Goal: Task Accomplishment & Management: Manage account settings

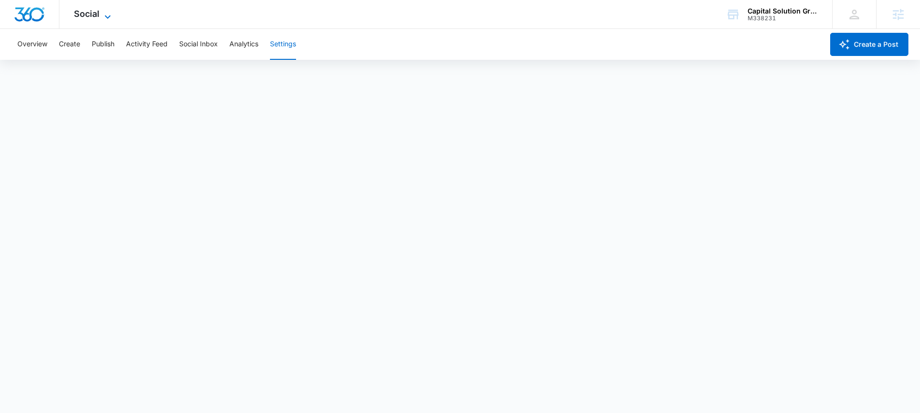
click at [102, 13] on icon at bounding box center [108, 17] width 12 height 12
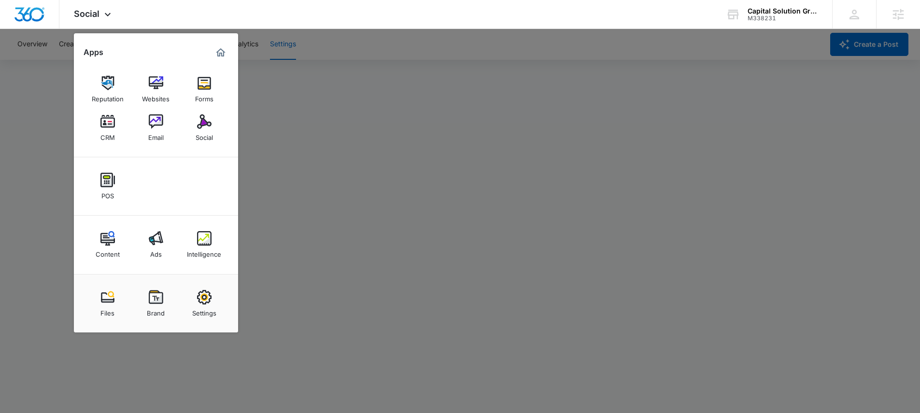
click at [44, 104] on div at bounding box center [460, 206] width 920 height 413
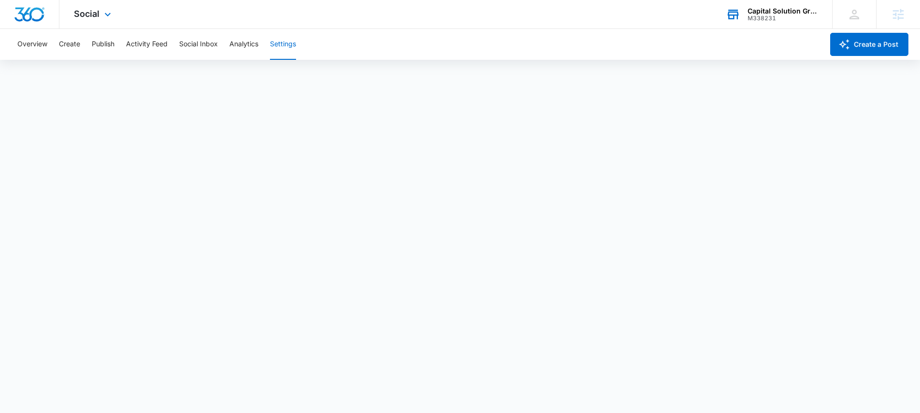
click at [796, 13] on div "Capital Solution Group Funding" at bounding box center [782, 11] width 70 height 8
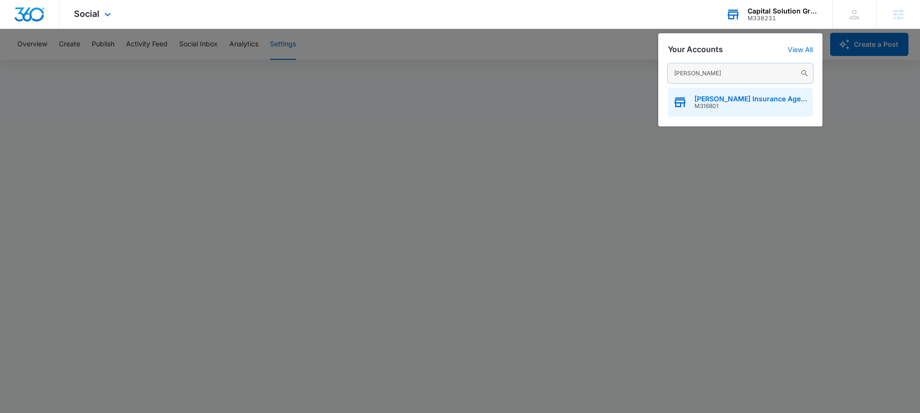
type input "[PERSON_NAME]"
click at [686, 103] on icon "button" at bounding box center [680, 102] width 14 height 14
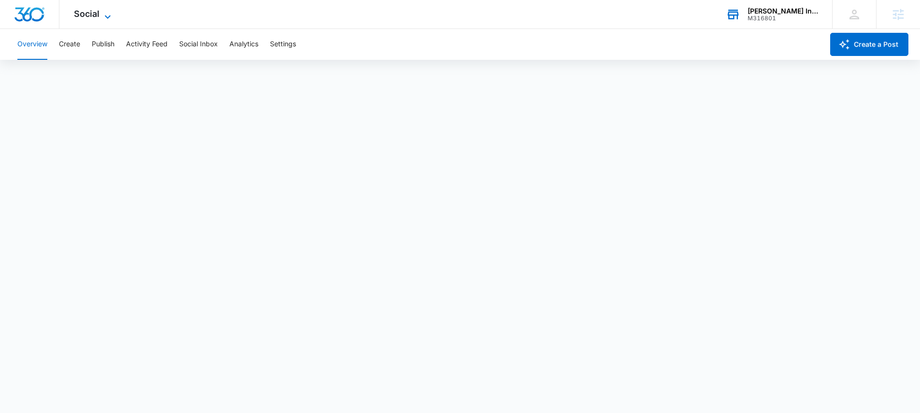
click at [84, 11] on span "Social" at bounding box center [87, 14] width 26 height 10
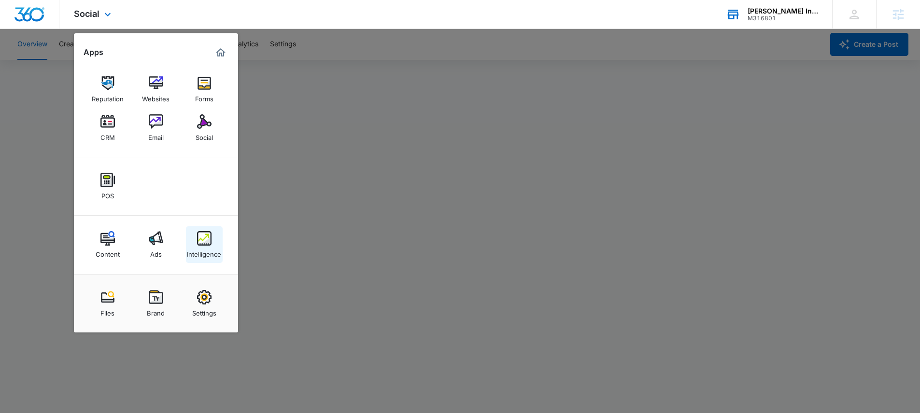
click at [198, 246] on div "Intelligence" at bounding box center [204, 252] width 34 height 13
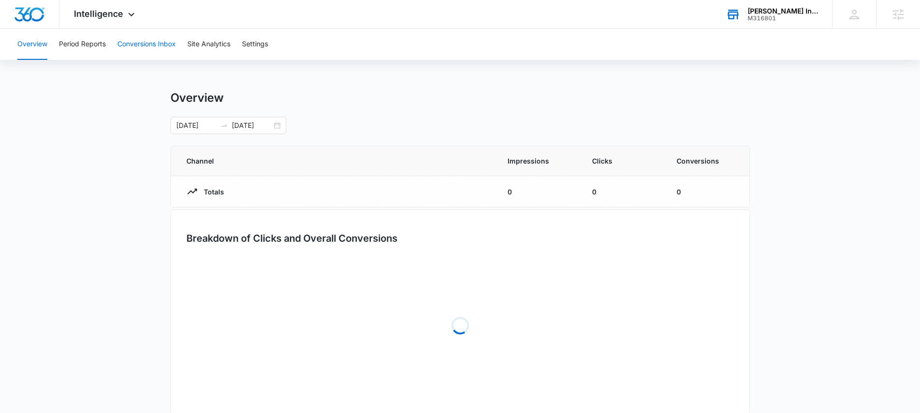
click at [152, 43] on button "Conversions Inbox" at bounding box center [146, 44] width 58 height 31
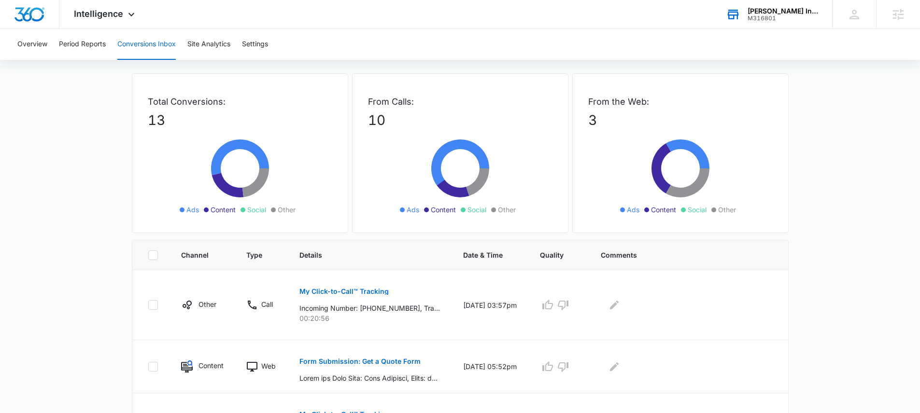
scroll to position [163, 0]
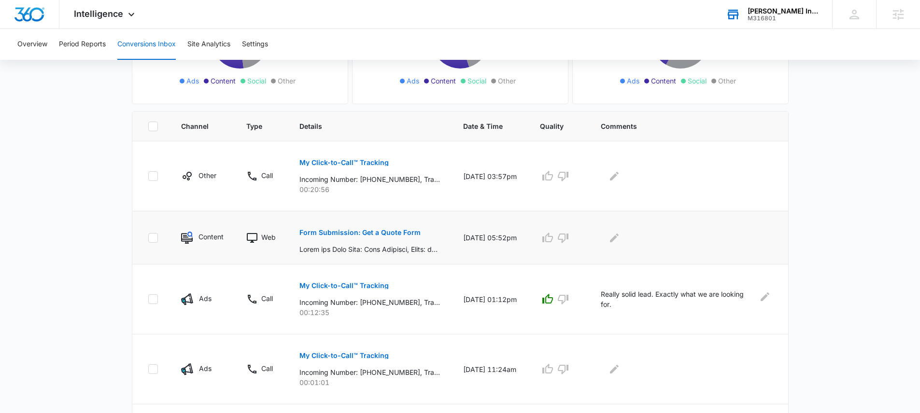
click at [413, 235] on p "Form Submission: Get a Quote Form" at bounding box center [359, 232] width 121 height 7
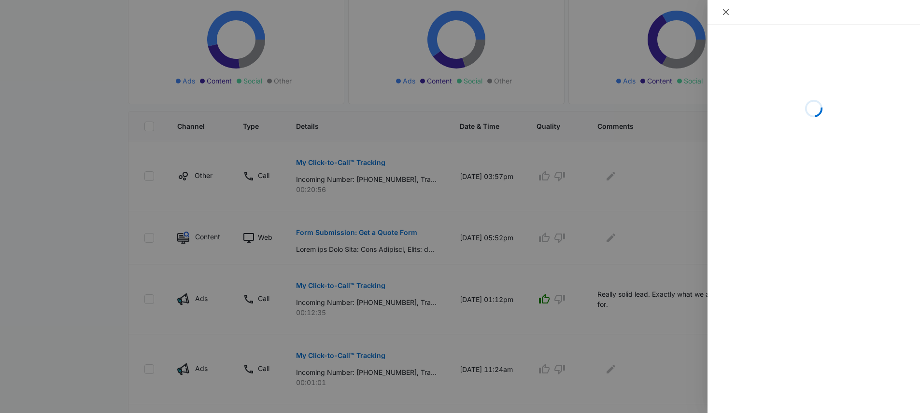
click at [724, 12] on icon "close" at bounding box center [726, 12] width 8 height 8
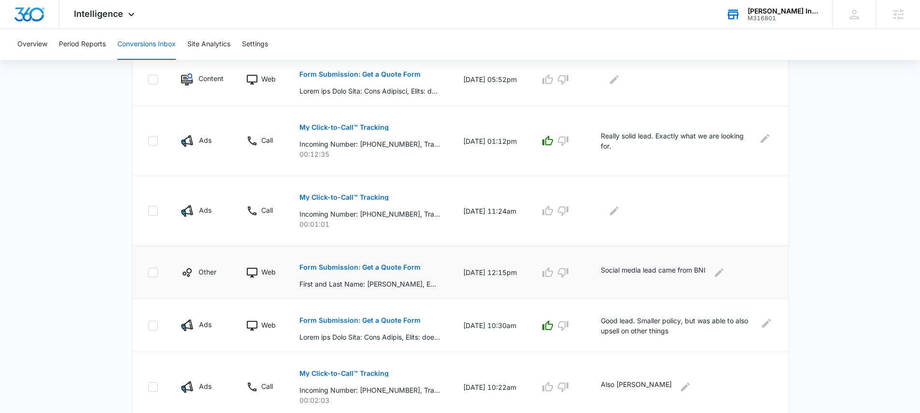
scroll to position [0, 0]
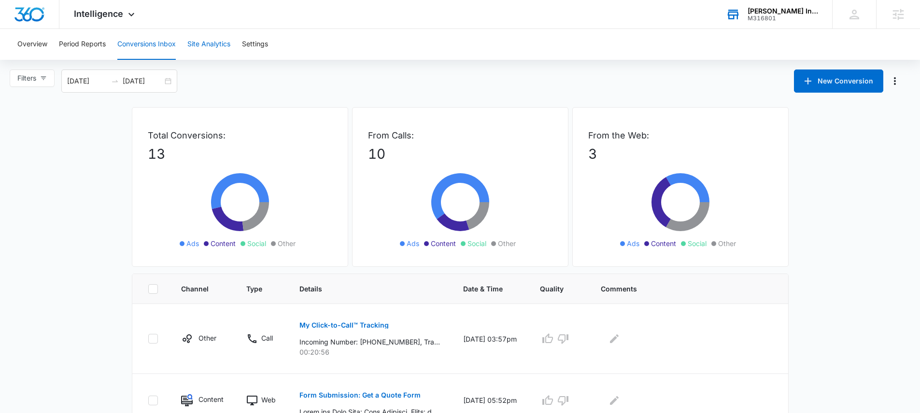
click at [215, 41] on button "Site Analytics" at bounding box center [208, 44] width 43 height 31
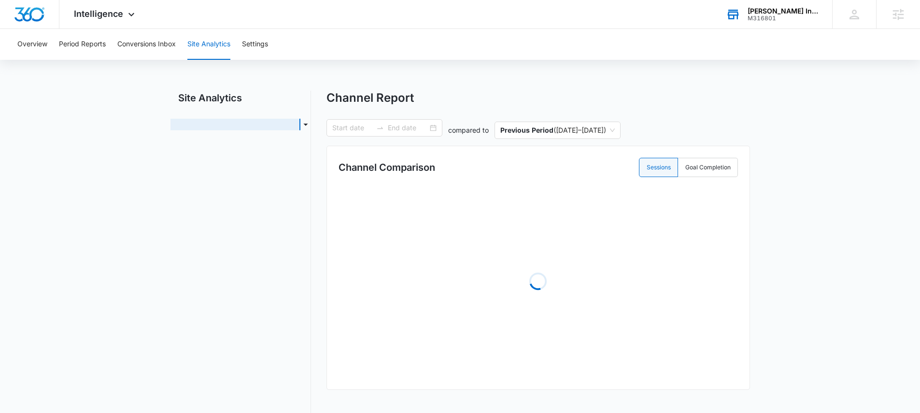
type input "[DATE]"
radio input "true"
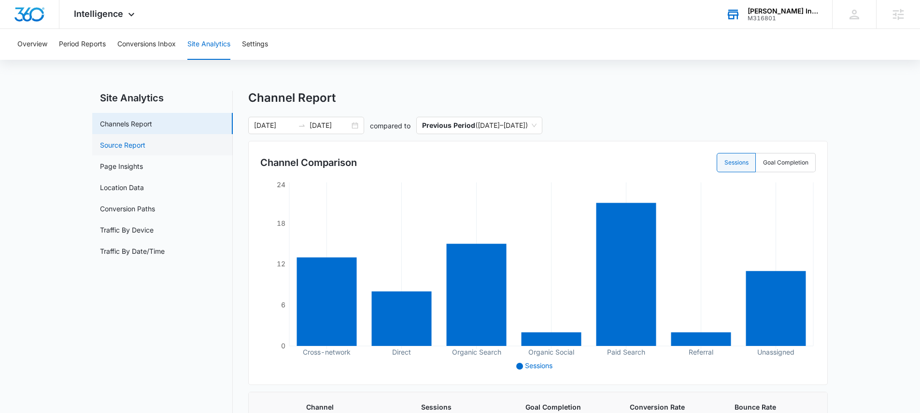
click at [145, 147] on link "Source Report" at bounding box center [122, 145] width 45 height 10
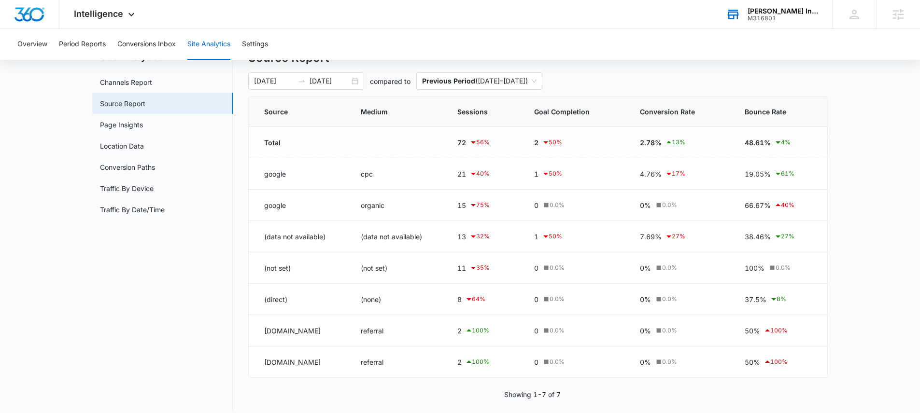
scroll to position [51, 0]
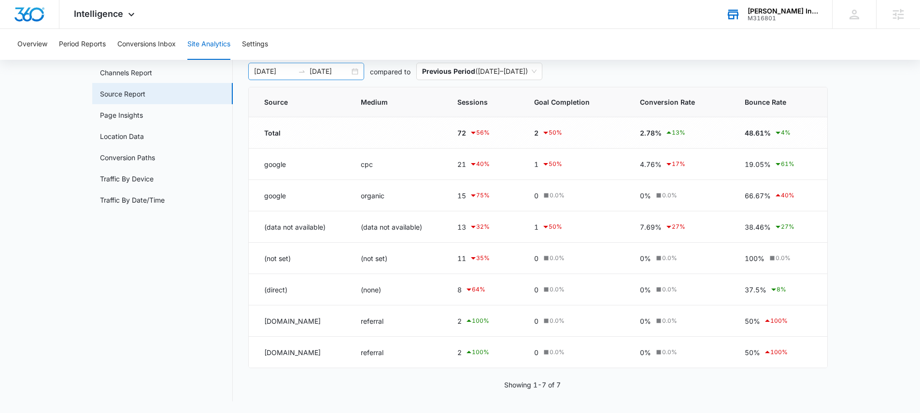
click at [352, 70] on div "[DATE] [DATE]" at bounding box center [306, 71] width 116 height 17
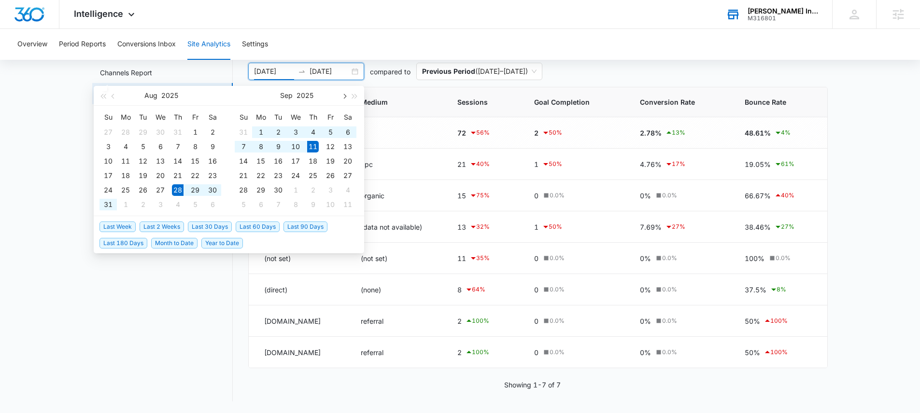
drag, startPoint x: 328, startPoint y: 146, endPoint x: 338, endPoint y: 101, distance: 46.5
click at [338, 101] on div "[DATE] Su Mo Tu We Th Fr Sa 31 1 2 3 4 5 6 7 8 9 10 11 12 13 14 15 16 17 18 19 …" at bounding box center [296, 151] width 135 height 130
click at [345, 98] on button "button" at bounding box center [343, 95] width 11 height 19
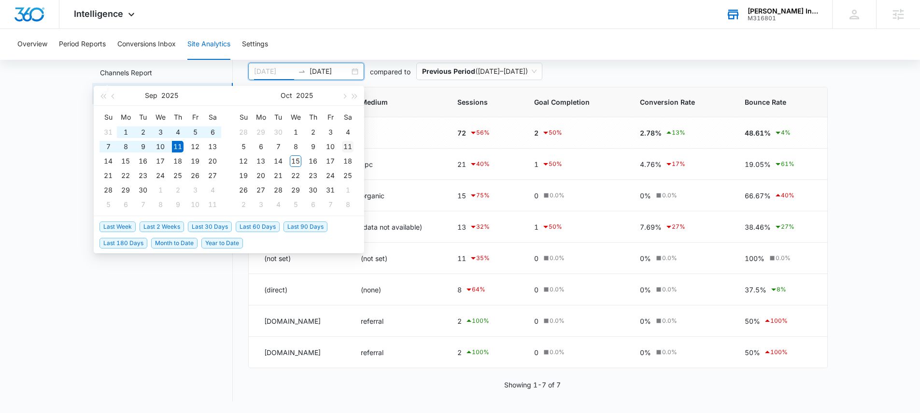
type input "[DATE]"
click at [346, 145] on div "11" at bounding box center [348, 147] width 12 height 12
click at [340, 95] on button "button" at bounding box center [343, 95] width 11 height 19
type input "[DATE]"
click at [297, 159] on div "15" at bounding box center [296, 161] width 12 height 12
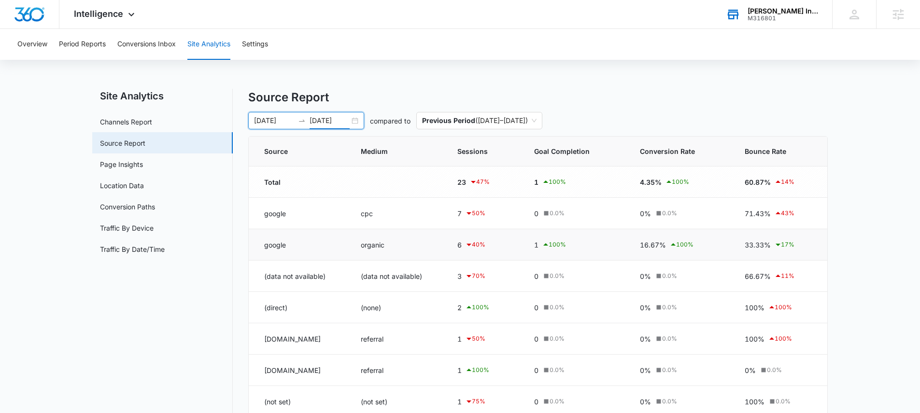
scroll to position [0, 0]
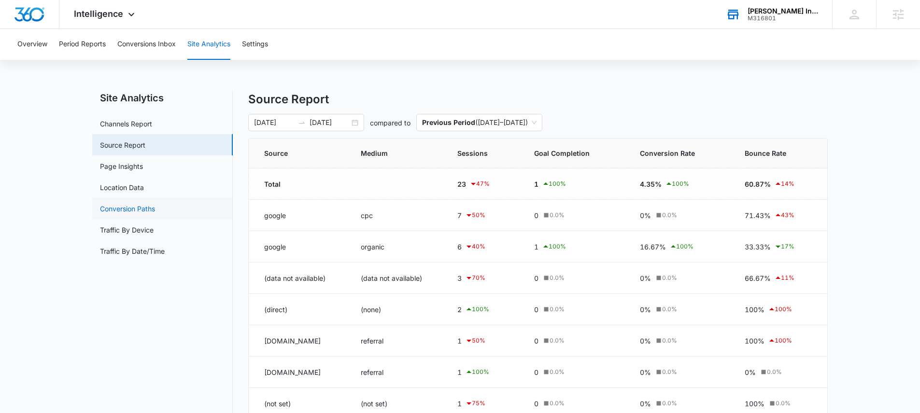
click at [155, 210] on link "Conversion Paths" at bounding box center [127, 209] width 55 height 10
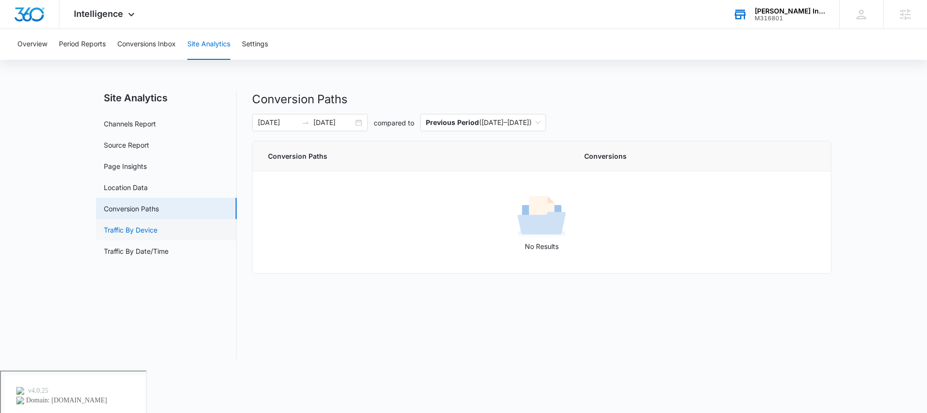
click at [157, 225] on link "Traffic By Device" at bounding box center [131, 230] width 54 height 10
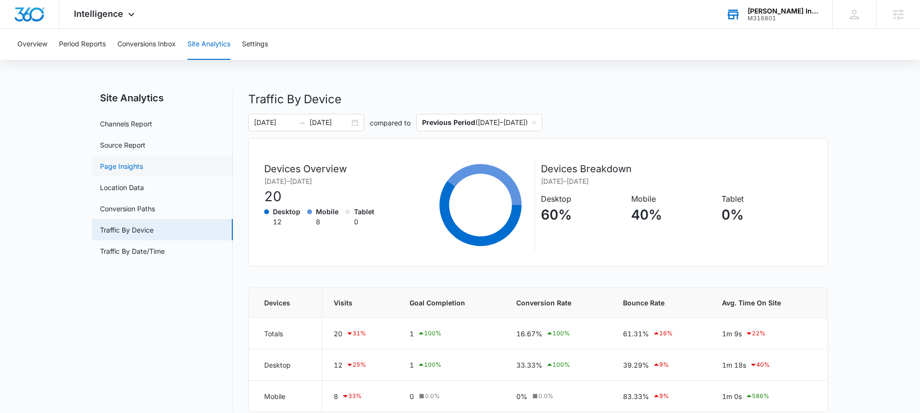
click at [143, 163] on link "Page Insights" at bounding box center [121, 166] width 43 height 10
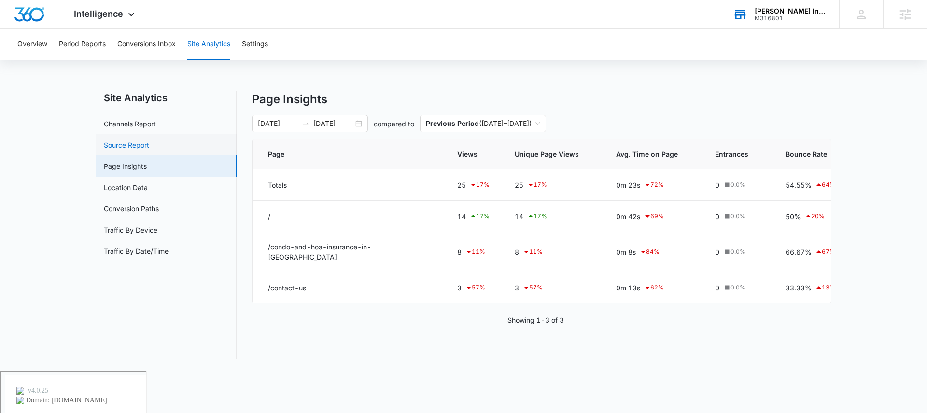
click at [149, 148] on link "Source Report" at bounding box center [126, 145] width 45 height 10
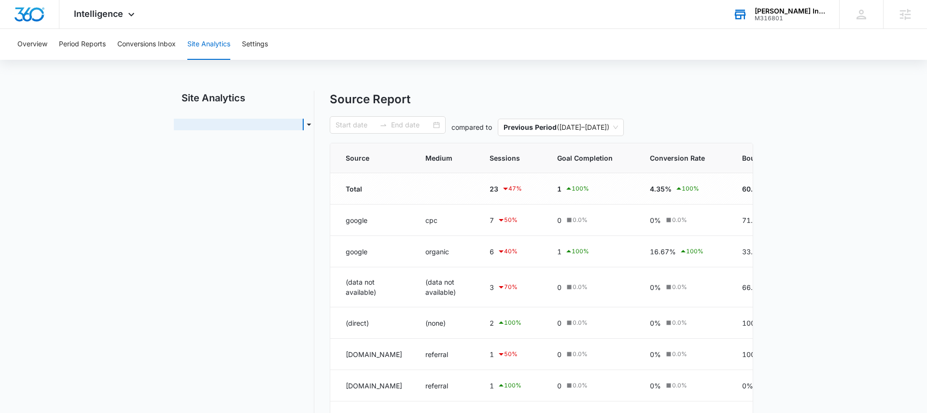
type input "[DATE]"
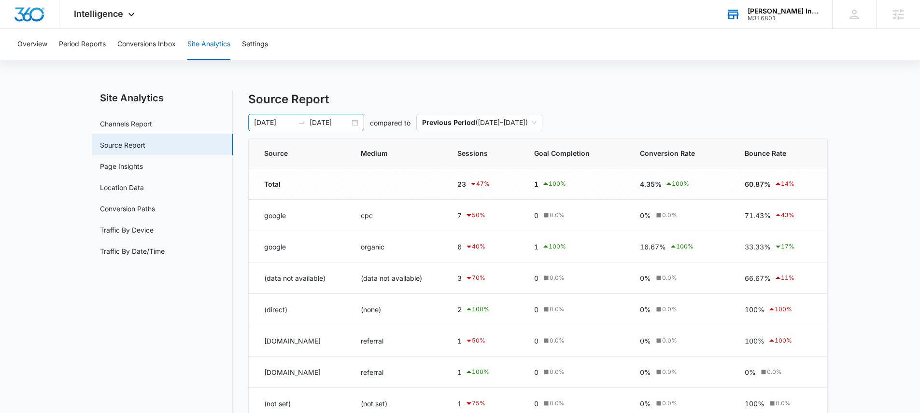
click at [339, 122] on input "[DATE]" at bounding box center [330, 122] width 40 height 11
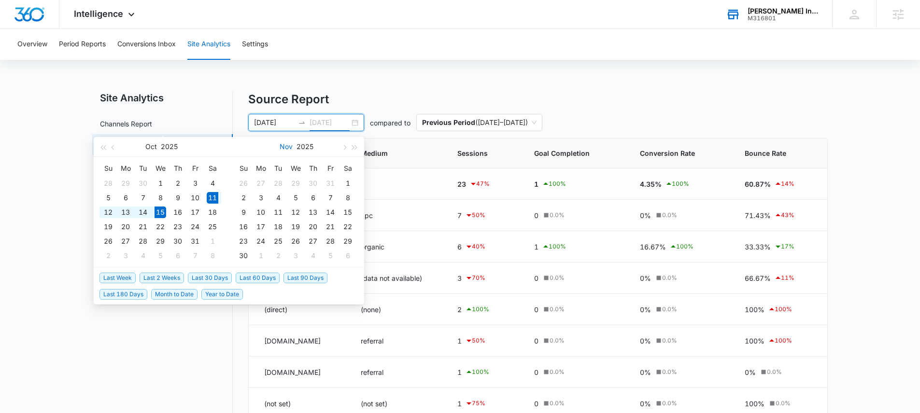
type input "[DATE]"
click at [268, 120] on input "[DATE]" at bounding box center [274, 122] width 40 height 11
type input "[DATE]"
click at [140, 212] on div "14" at bounding box center [143, 213] width 12 height 12
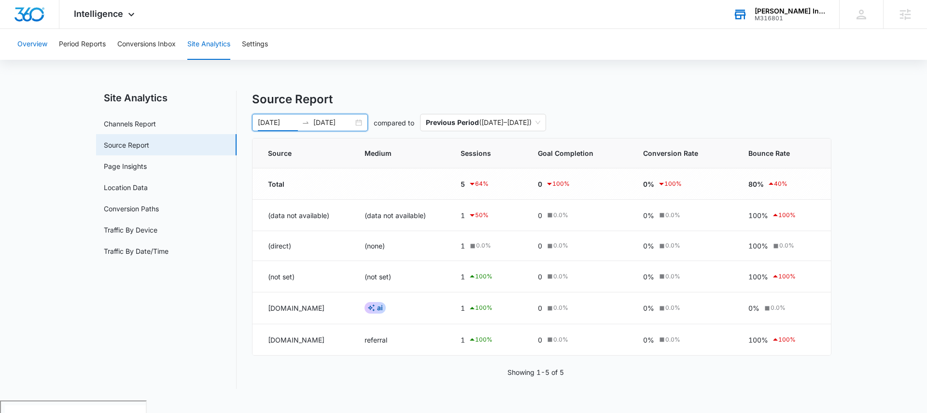
click at [36, 44] on button "Overview" at bounding box center [32, 44] width 30 height 31
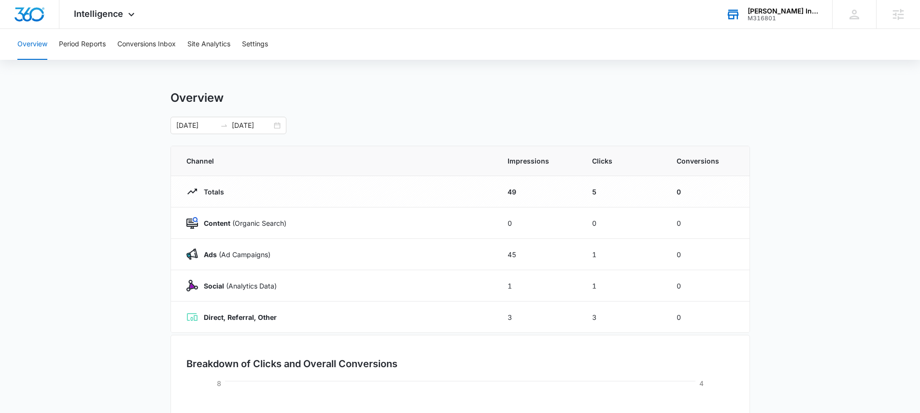
click at [756, 14] on div "[PERSON_NAME] Insurance Agency" at bounding box center [782, 11] width 70 height 8
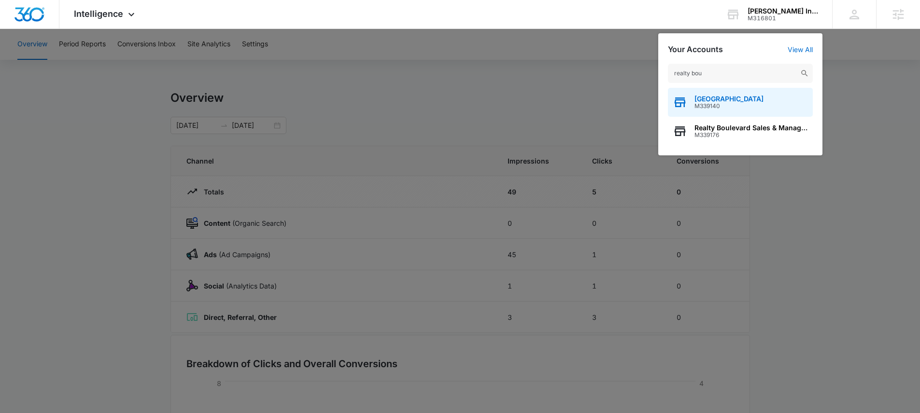
type input "realty bou"
click at [763, 100] on span "[GEOGRAPHIC_DATA]" at bounding box center [728, 99] width 69 height 8
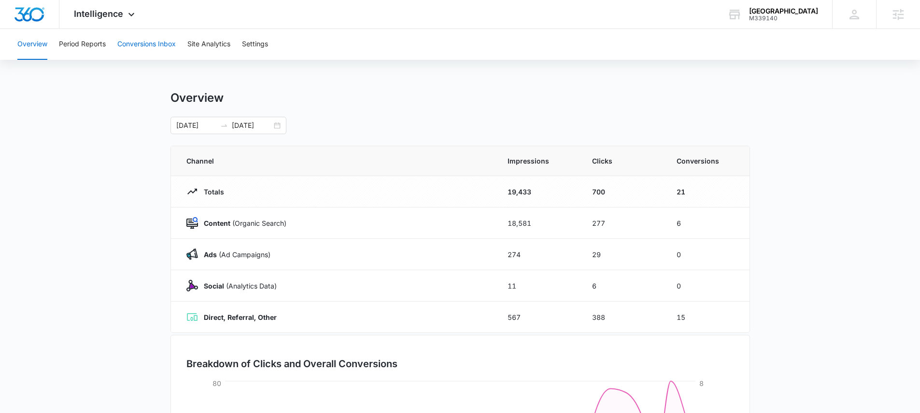
click at [142, 56] on button "Conversions Inbox" at bounding box center [146, 44] width 58 height 31
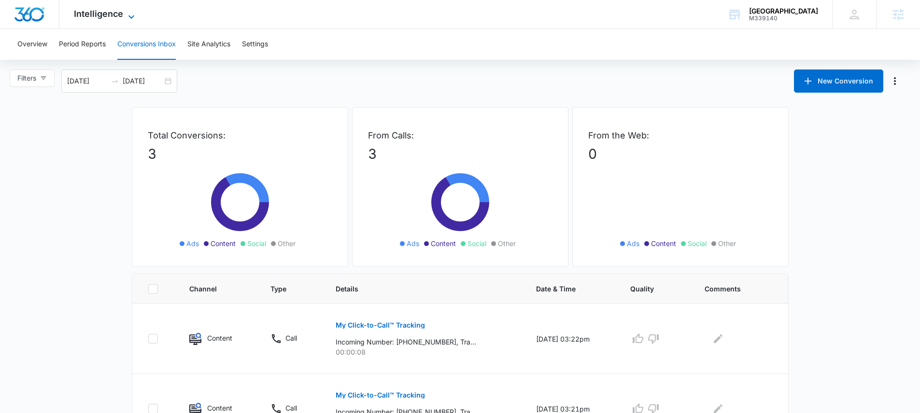
click at [104, 15] on span "Intelligence" at bounding box center [98, 14] width 49 height 10
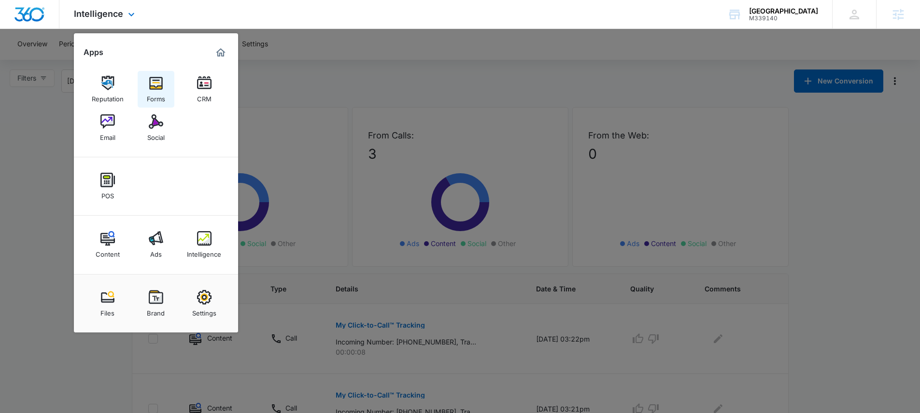
click at [161, 92] on div "Forms" at bounding box center [156, 96] width 18 height 13
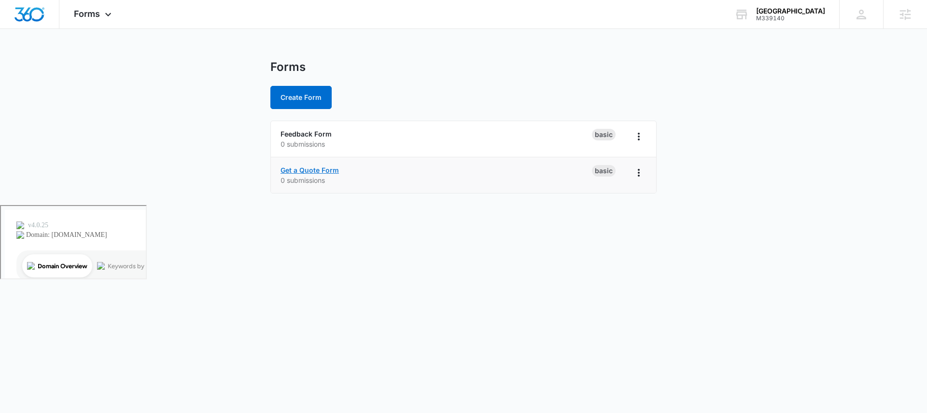
click at [311, 167] on link "Get a Quote Form" at bounding box center [310, 170] width 58 height 8
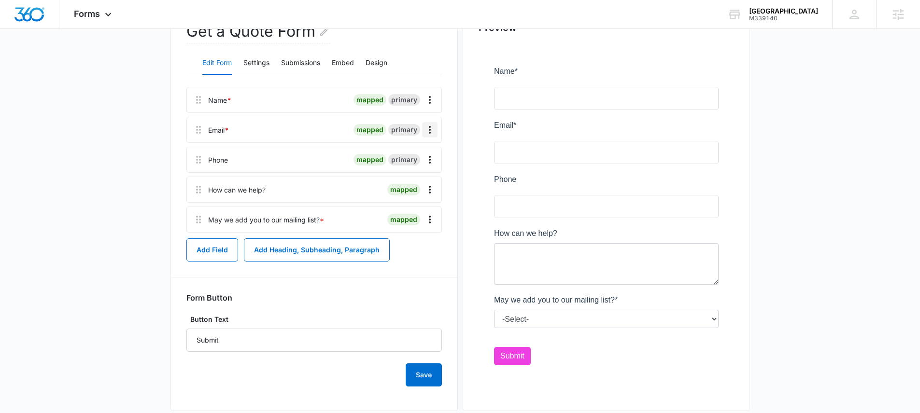
scroll to position [88, 0]
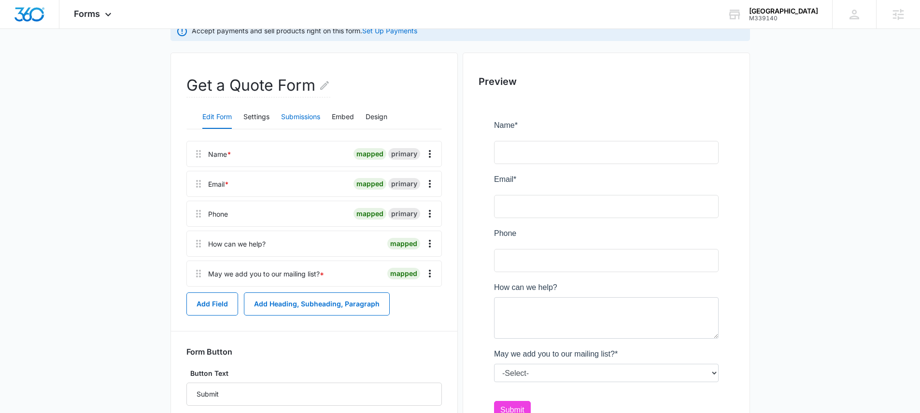
click at [291, 115] on button "Submissions" at bounding box center [300, 117] width 39 height 23
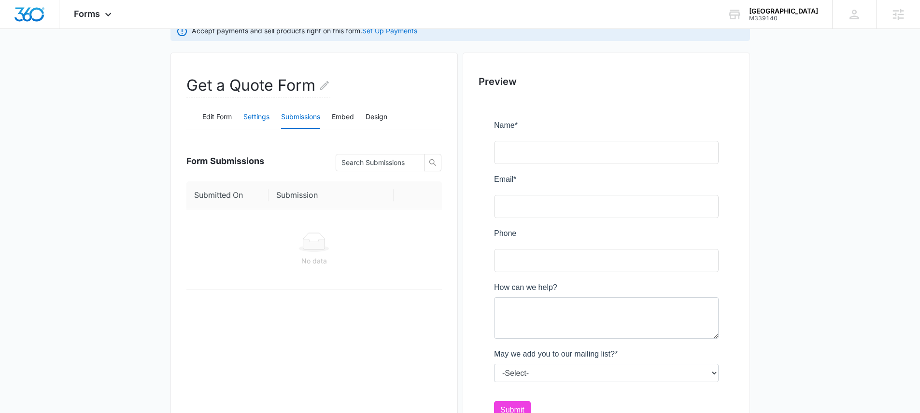
click at [251, 115] on button "Settings" at bounding box center [256, 117] width 26 height 23
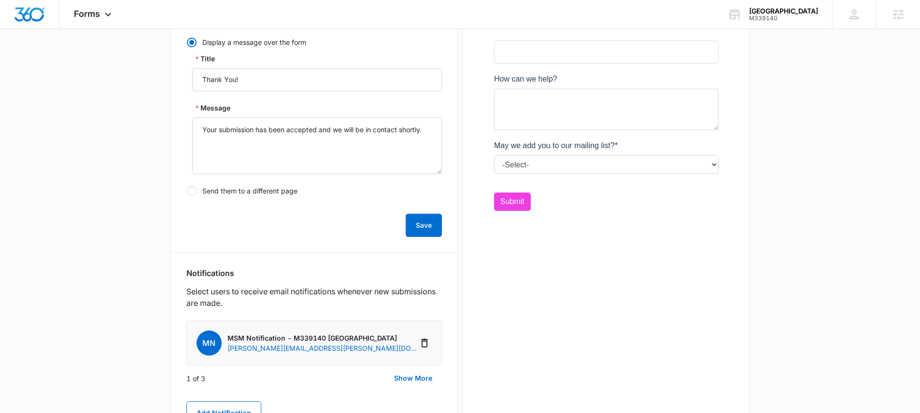
scroll to position [421, 0]
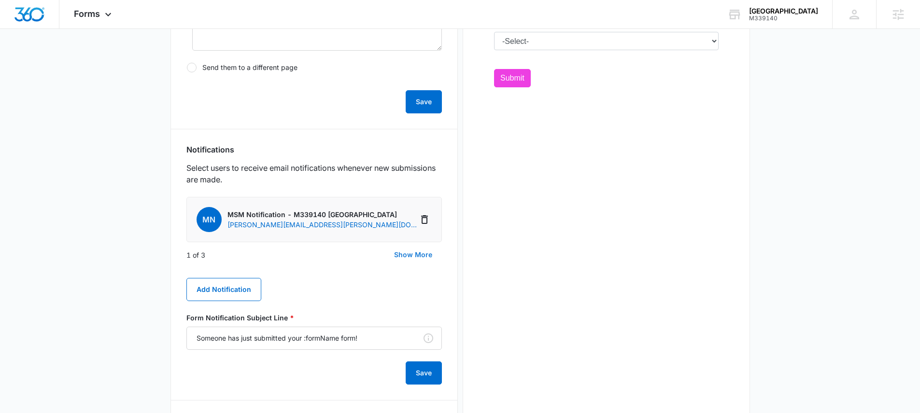
click at [425, 254] on button "Show More" at bounding box center [412, 254] width 57 height 23
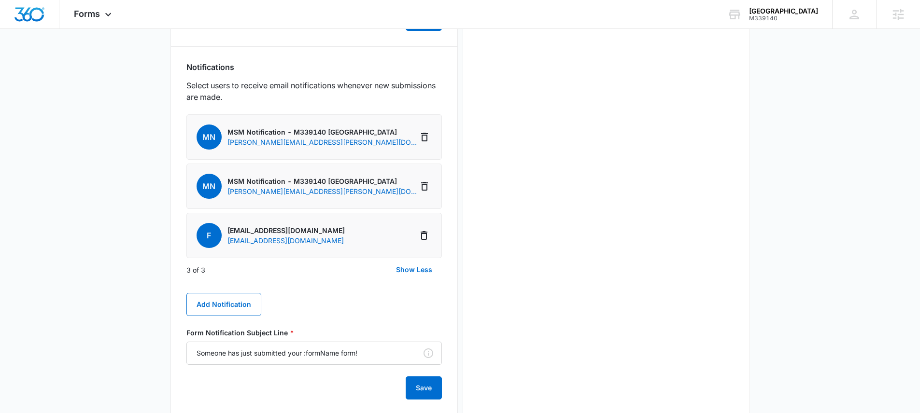
scroll to position [505, 0]
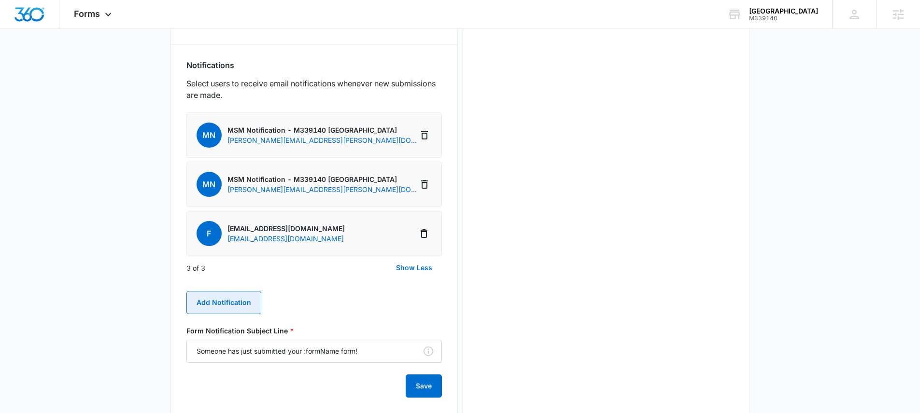
click at [226, 304] on button "Add Notification" at bounding box center [223, 302] width 75 height 23
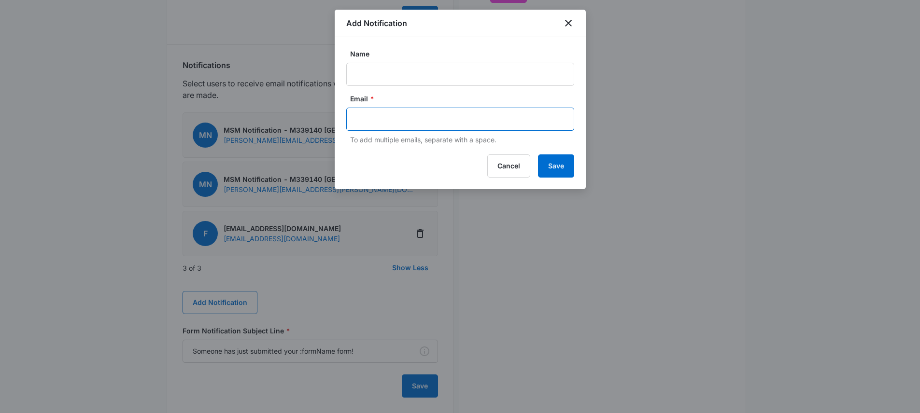
click at [381, 124] on input "text" at bounding box center [461, 119] width 210 height 14
paste input "[EMAIL_ADDRESS][DOMAIN_NAME]"
type input "[EMAIL_ADDRESS][DOMAIN_NAME]"
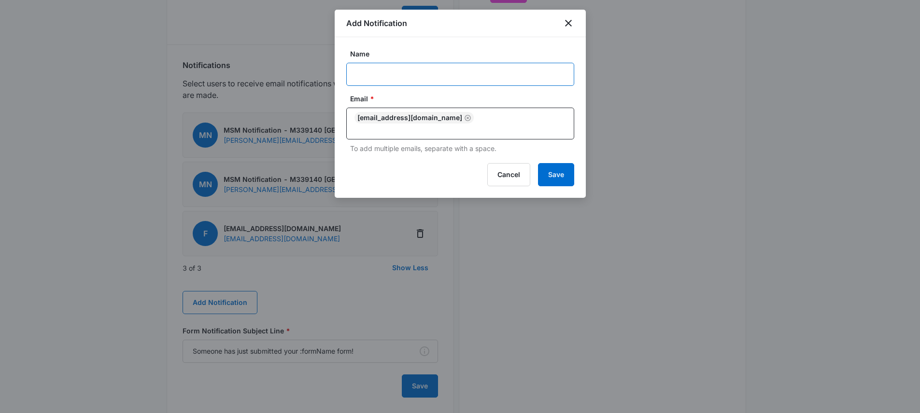
click at [395, 71] on input "Name" at bounding box center [460, 74] width 228 height 23
type input "Amber"
click at [563, 166] on button "Save" at bounding box center [556, 174] width 36 height 23
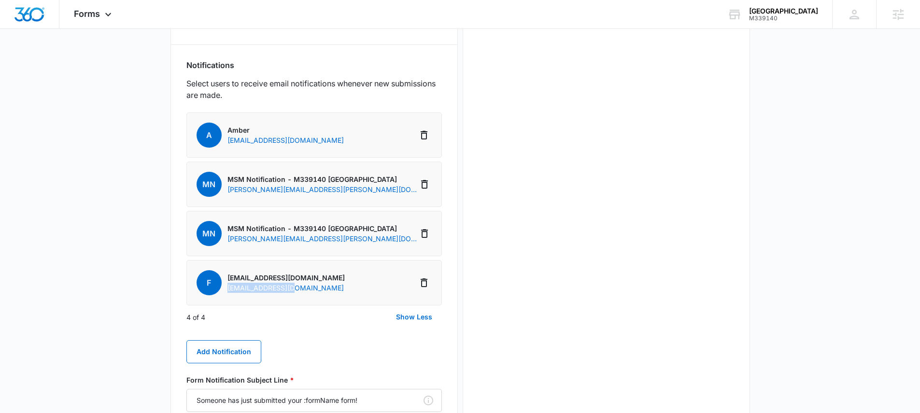
copy p "[EMAIL_ADDRESS][DOMAIN_NAME]"
drag, startPoint x: 309, startPoint y: 286, endPoint x: 172, endPoint y: 285, distance: 136.7
click at [219, 286] on li "F [EMAIL_ADDRESS][DOMAIN_NAME] [EMAIL_ADDRESS][DOMAIN_NAME]" at bounding box center [313, 282] width 255 height 45
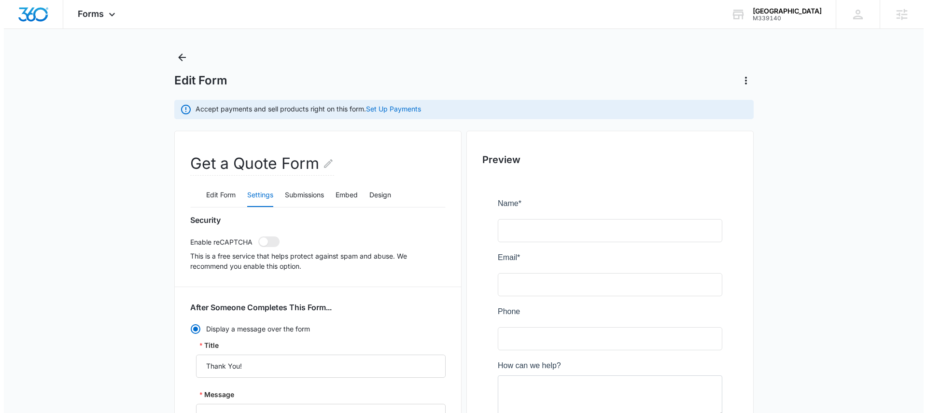
scroll to position [0, 0]
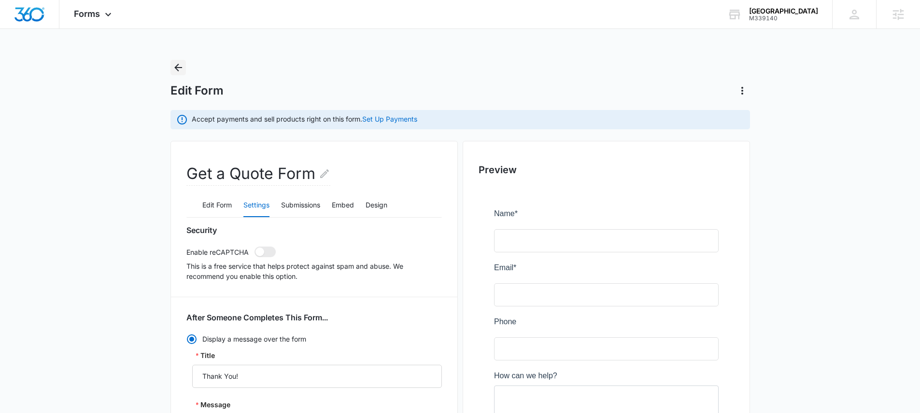
click at [177, 66] on icon "Back" at bounding box center [178, 68] width 12 height 12
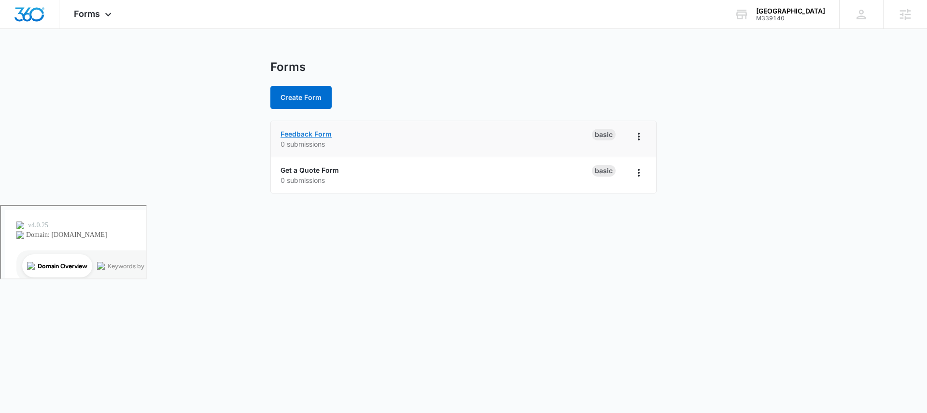
click at [307, 134] on link "Feedback Form" at bounding box center [306, 134] width 51 height 8
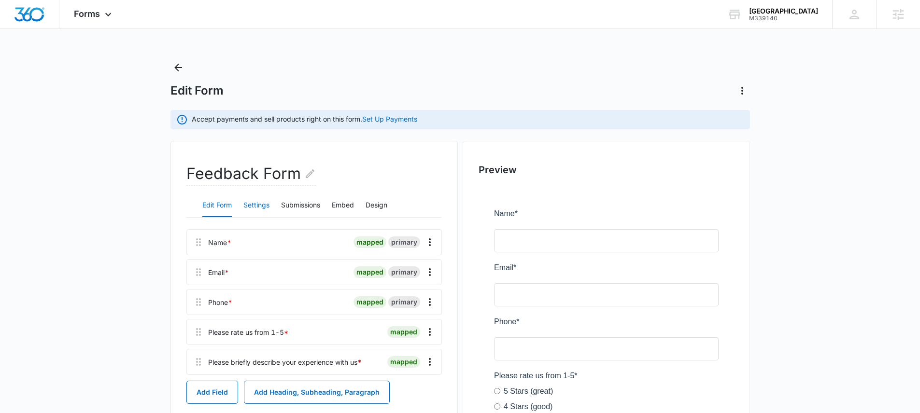
click at [262, 204] on button "Settings" at bounding box center [256, 205] width 26 height 23
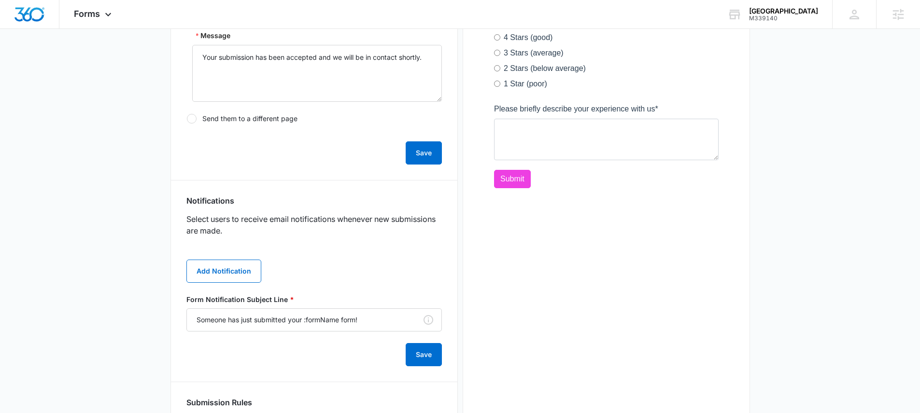
scroll to position [4, 0]
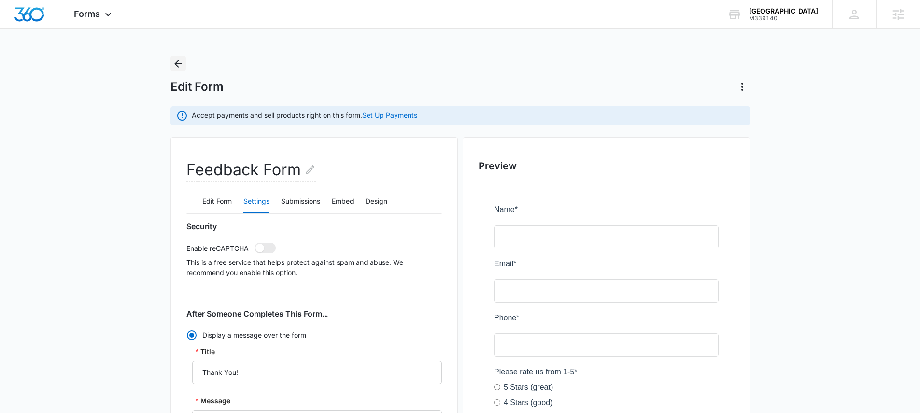
click at [180, 62] on icon "Back" at bounding box center [178, 64] width 12 height 12
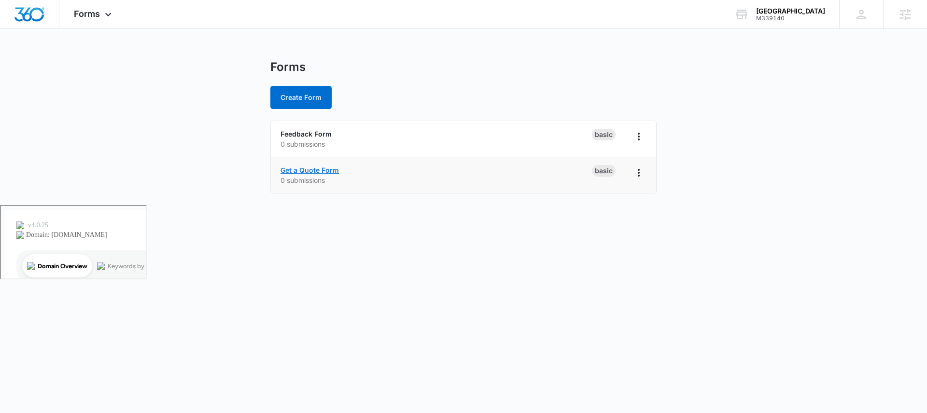
click at [314, 169] on link "Get a Quote Form" at bounding box center [310, 170] width 58 height 8
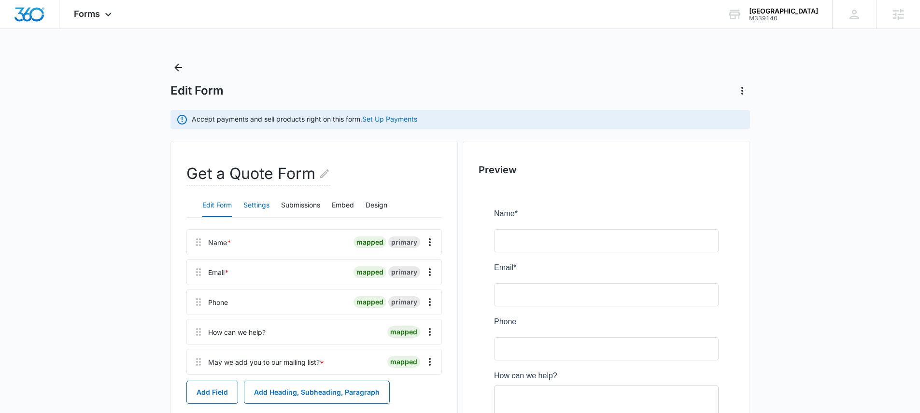
click at [261, 203] on button "Settings" at bounding box center [256, 205] width 26 height 23
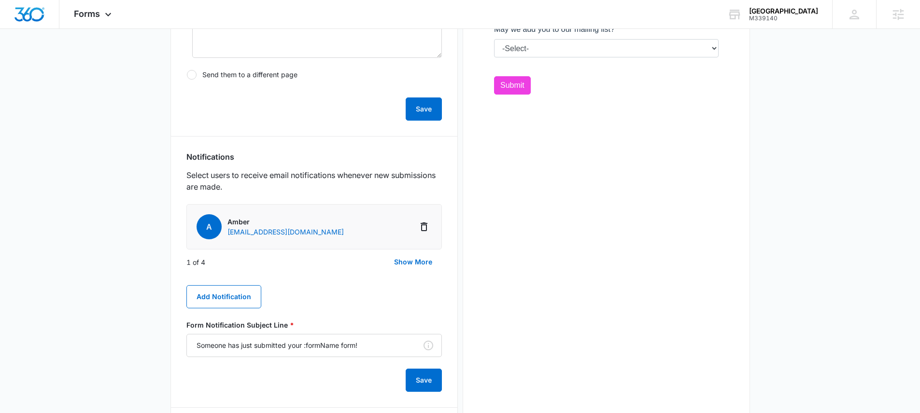
scroll to position [431, 0]
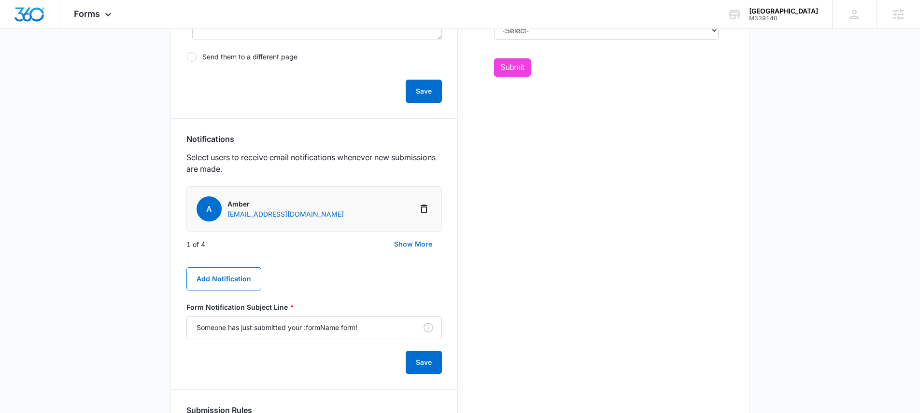
click at [419, 245] on button "Show More" at bounding box center [412, 244] width 57 height 23
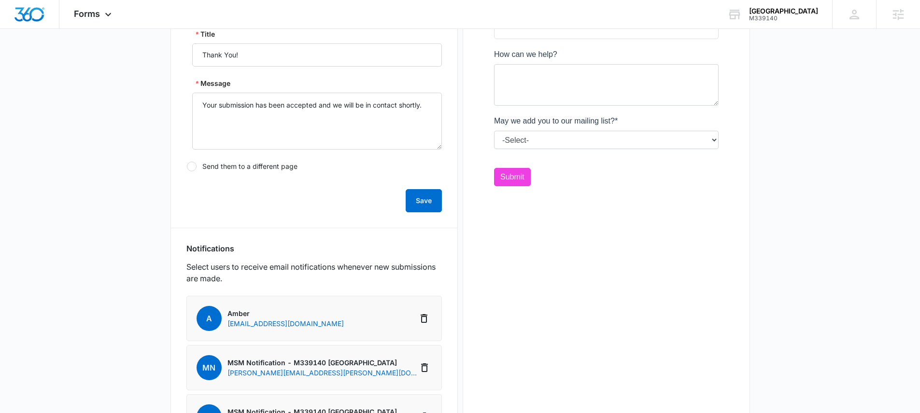
scroll to position [269, 0]
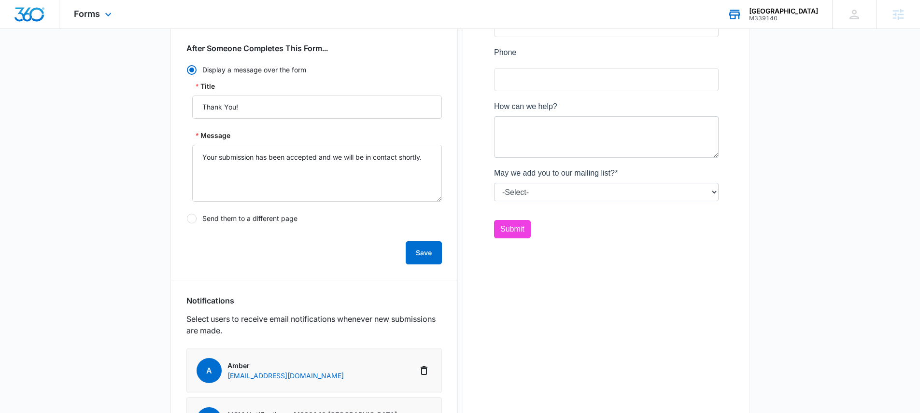
click at [778, 13] on div "[GEOGRAPHIC_DATA]" at bounding box center [783, 11] width 69 height 8
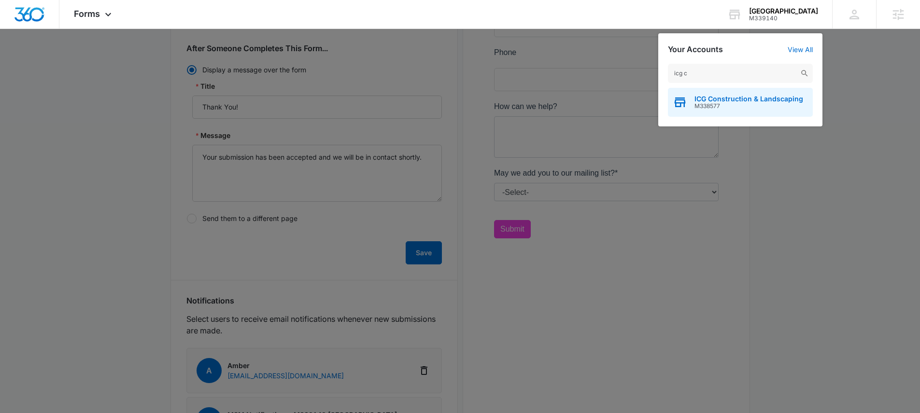
type input "icg c"
click at [736, 100] on span "ICG Construction & Landscaping" at bounding box center [748, 99] width 109 height 8
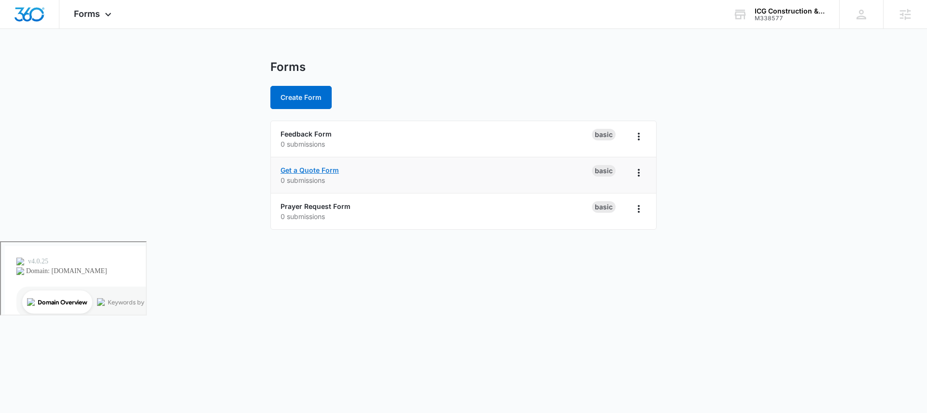
click at [321, 169] on link "Get a Quote Form" at bounding box center [310, 170] width 58 height 8
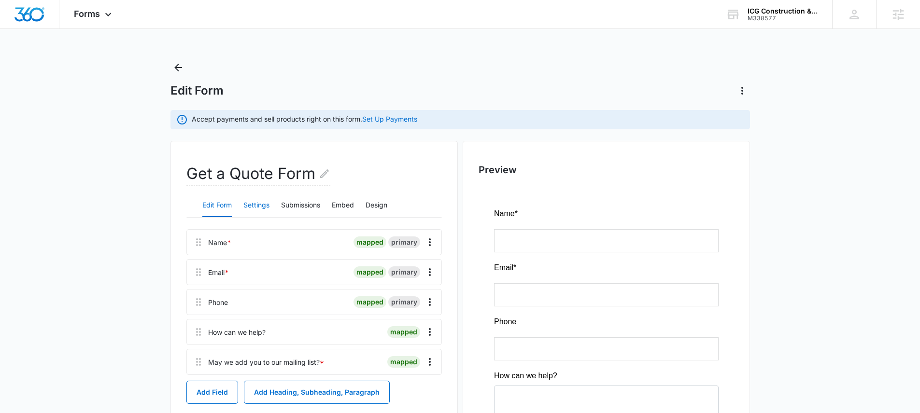
click at [253, 211] on button "Settings" at bounding box center [256, 205] width 26 height 23
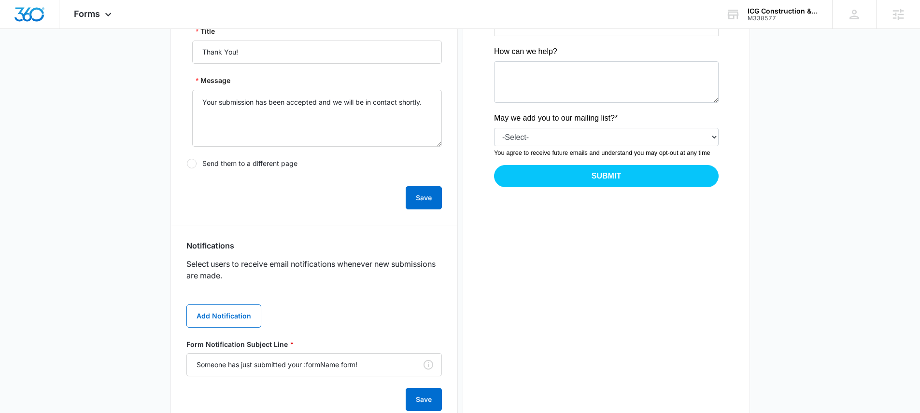
scroll to position [339, 0]
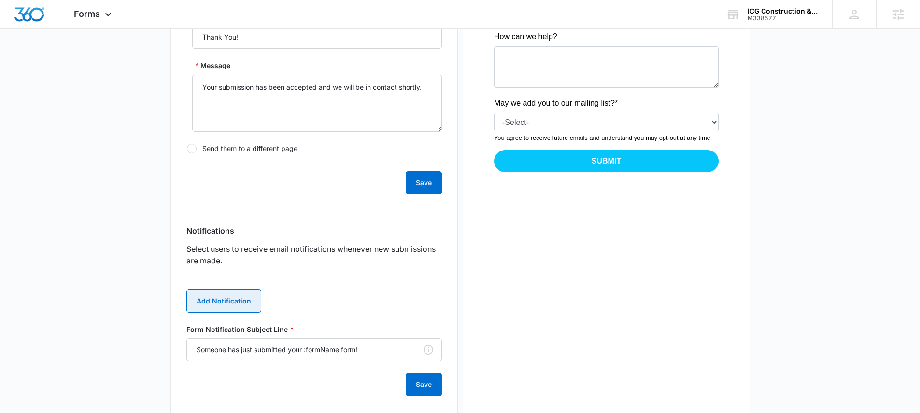
click at [232, 299] on button "Add Notification" at bounding box center [223, 301] width 75 height 23
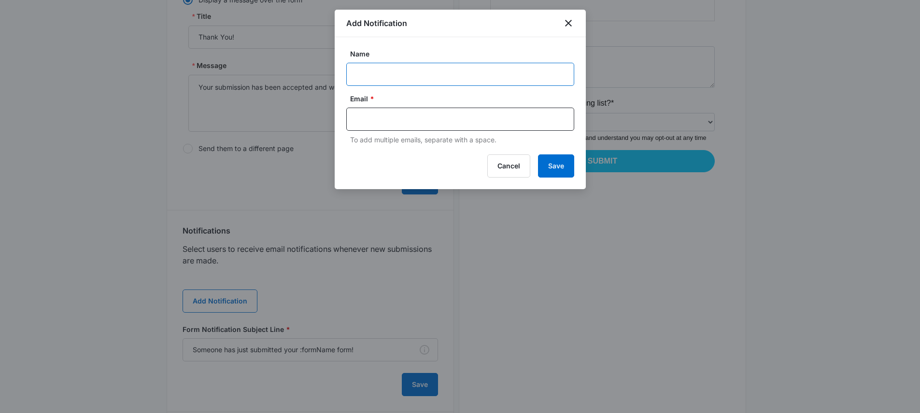
click at [371, 76] on input "Name" at bounding box center [460, 74] width 228 height 23
type input "[PERSON_NAME]"
click at [413, 121] on input "text" at bounding box center [461, 119] width 210 height 14
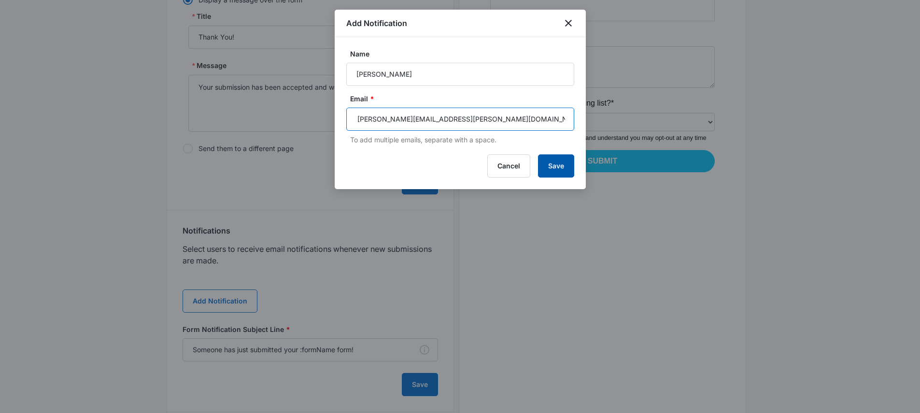
type input "[PERSON_NAME][EMAIL_ADDRESS][PERSON_NAME][DOMAIN_NAME]"
click at [563, 168] on button "Save" at bounding box center [556, 166] width 36 height 23
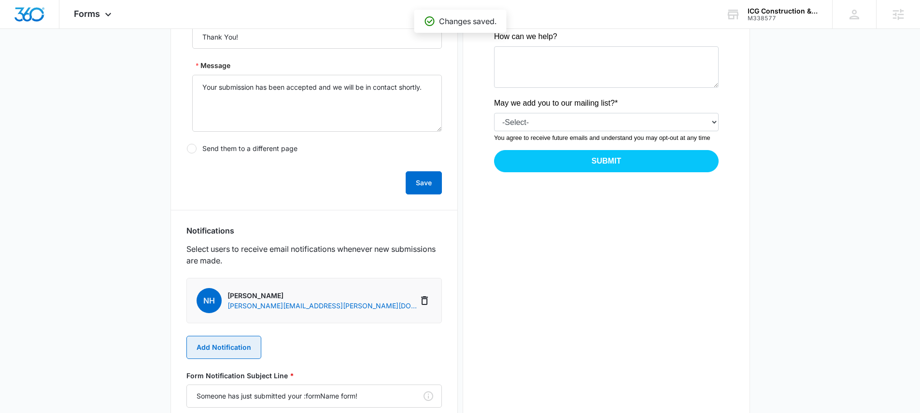
click at [233, 340] on button "Add Notification" at bounding box center [223, 347] width 75 height 23
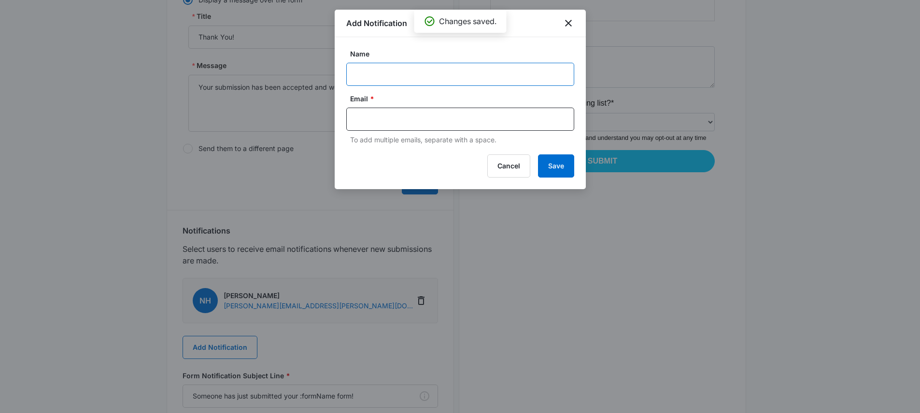
click at [375, 78] on input "Name" at bounding box center [460, 74] width 228 height 23
click at [386, 119] on input "text" at bounding box center [461, 119] width 210 height 14
click at [435, 83] on input "[PERSON_NAME]" at bounding box center [460, 74] width 228 height 23
type input "[PERSON_NAME]"
click at [418, 116] on input "text" at bounding box center [461, 119] width 210 height 14
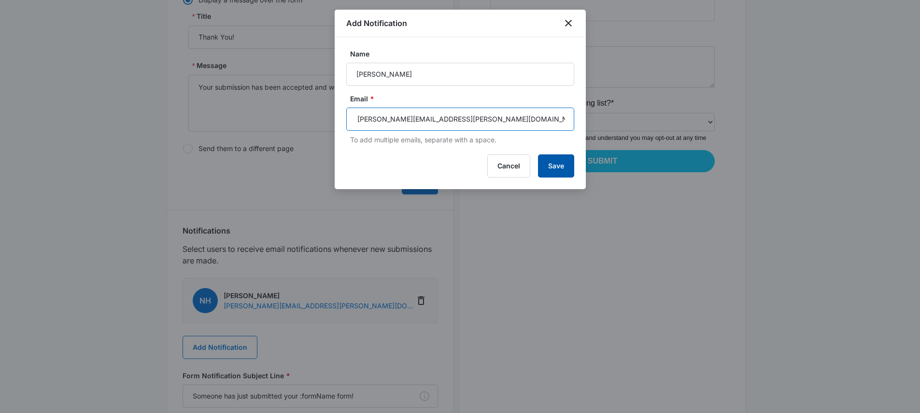
type input "[PERSON_NAME][EMAIL_ADDRESS][PERSON_NAME][DOMAIN_NAME]"
click at [559, 170] on button "Save" at bounding box center [556, 166] width 36 height 23
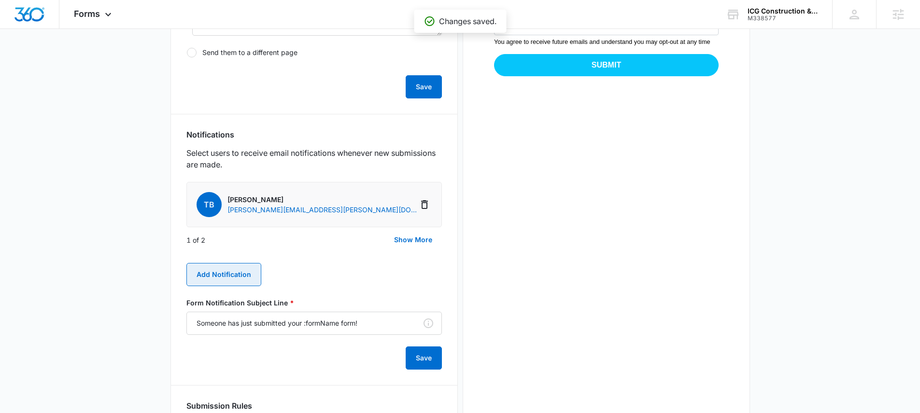
scroll to position [436, 0]
click at [239, 268] on button "Add Notification" at bounding box center [223, 274] width 75 height 23
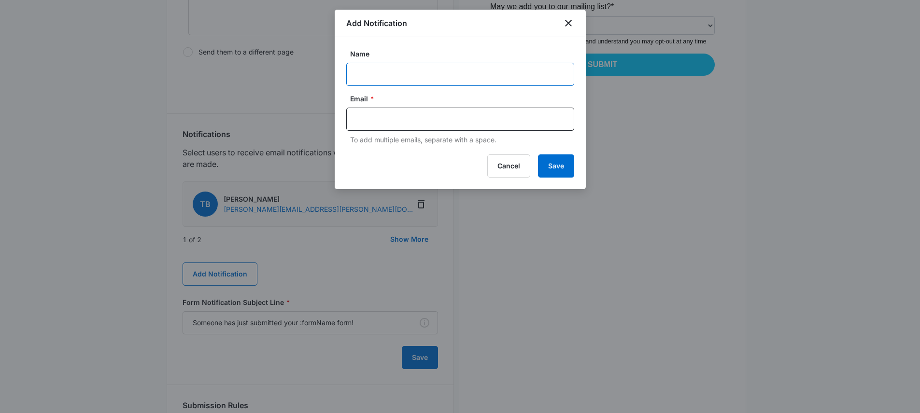
click at [434, 76] on input "Name" at bounding box center [460, 74] width 228 height 23
type input "Amber"
click at [441, 118] on input "text" at bounding box center [461, 119] width 210 height 14
paste input "[EMAIL_ADDRESS][DOMAIN_NAME]"
type input "[EMAIL_ADDRESS][DOMAIN_NAME]"
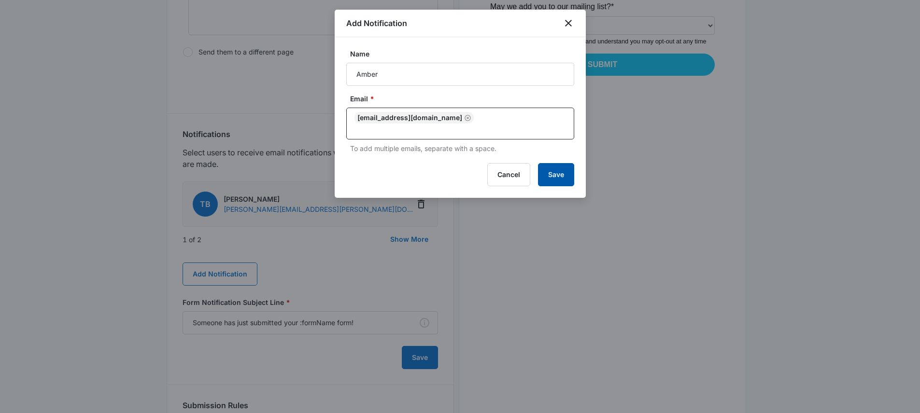
click at [557, 165] on button "Save" at bounding box center [556, 174] width 36 height 23
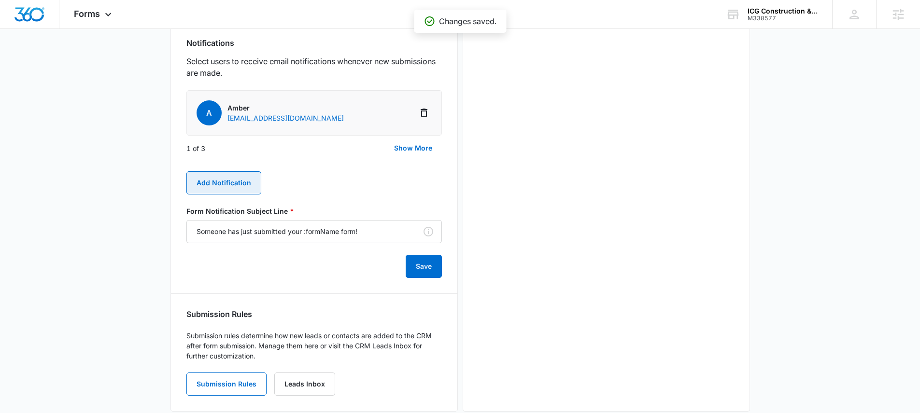
scroll to position [545, 0]
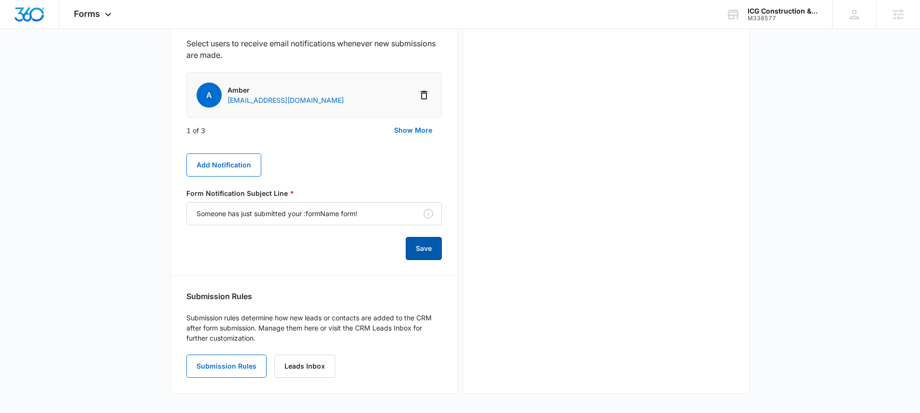
click at [427, 246] on button "Save" at bounding box center [424, 248] width 36 height 23
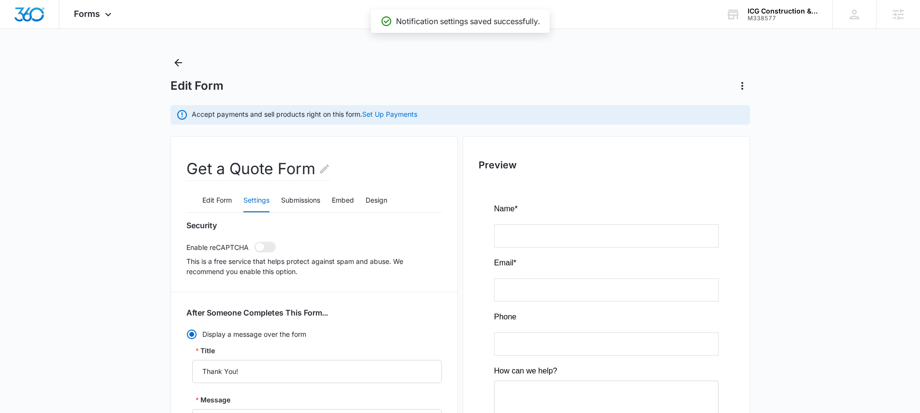
scroll to position [0, 0]
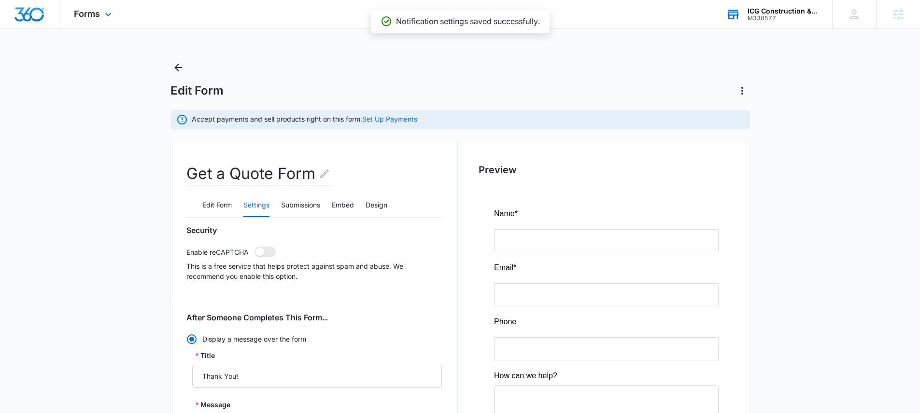
click at [757, 9] on div "ICG Construction & Landscaping" at bounding box center [782, 11] width 70 height 8
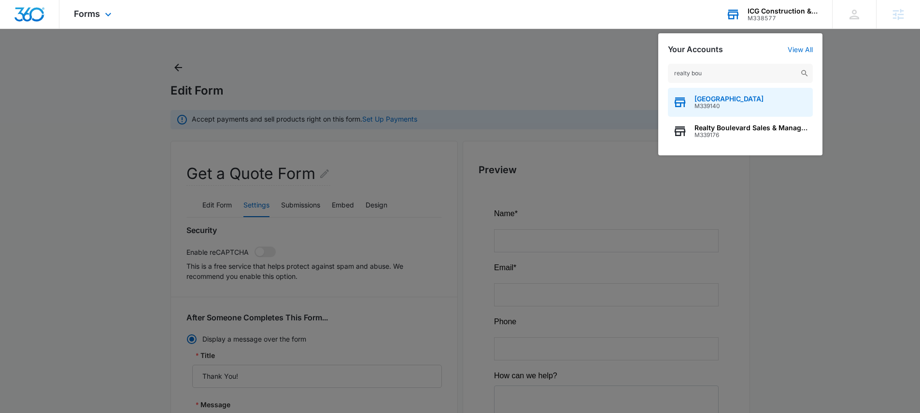
type input "realty bou"
click at [718, 99] on span "[GEOGRAPHIC_DATA]" at bounding box center [728, 99] width 69 height 8
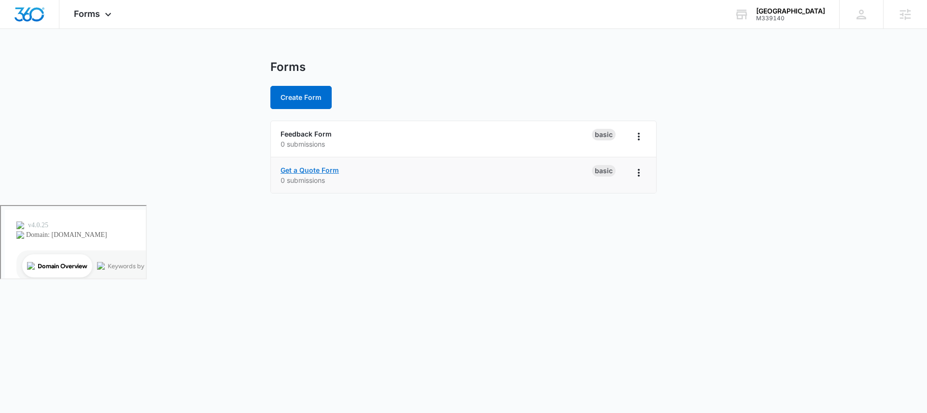
click at [311, 169] on link "Get a Quote Form" at bounding box center [310, 170] width 58 height 8
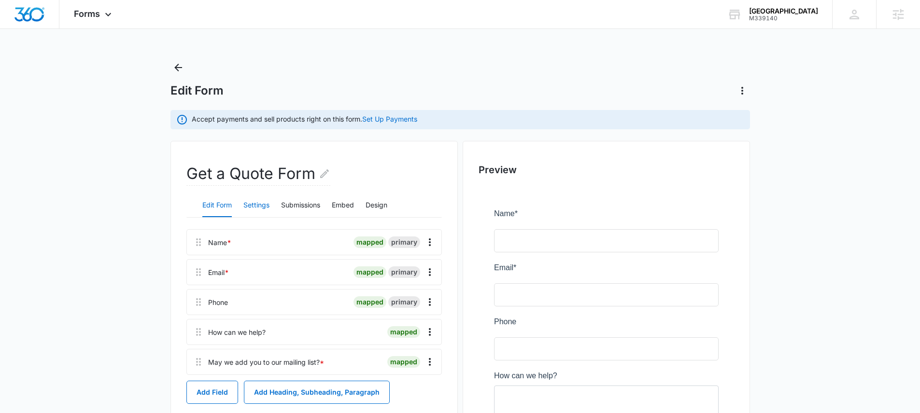
click at [256, 202] on button "Settings" at bounding box center [256, 205] width 26 height 23
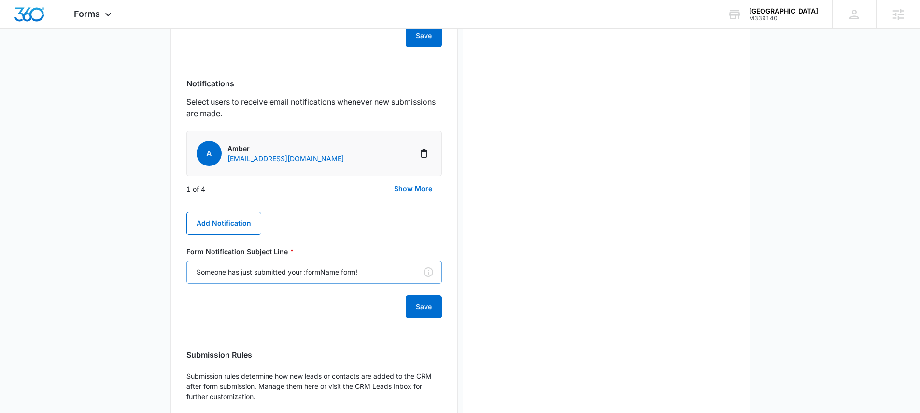
scroll to position [545, 0]
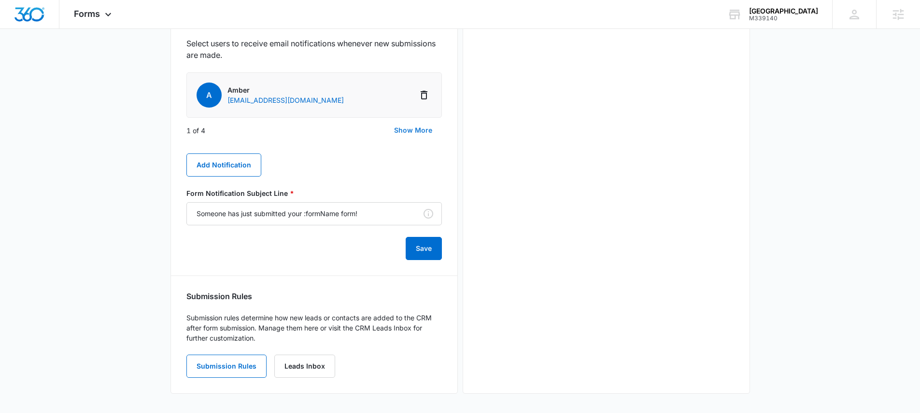
click at [422, 132] on button "Show More" at bounding box center [412, 130] width 57 height 23
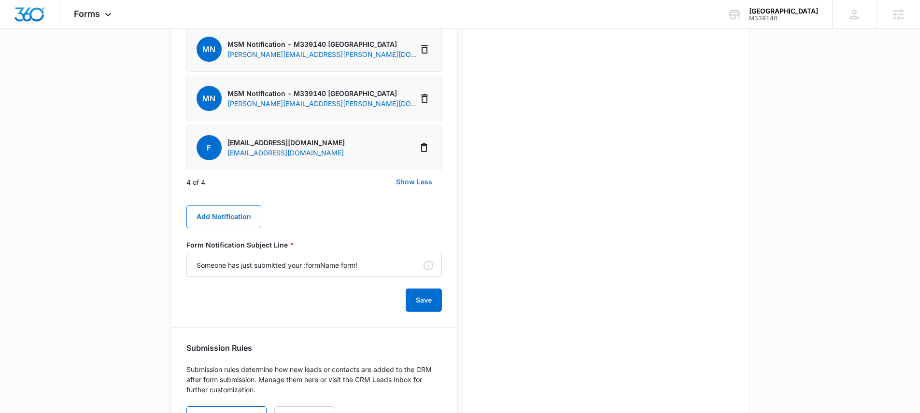
scroll to position [692, 0]
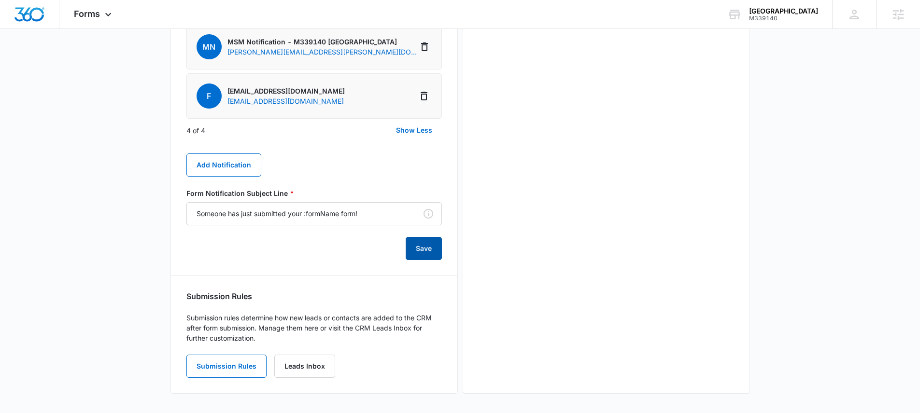
click at [423, 251] on button "Save" at bounding box center [424, 248] width 36 height 23
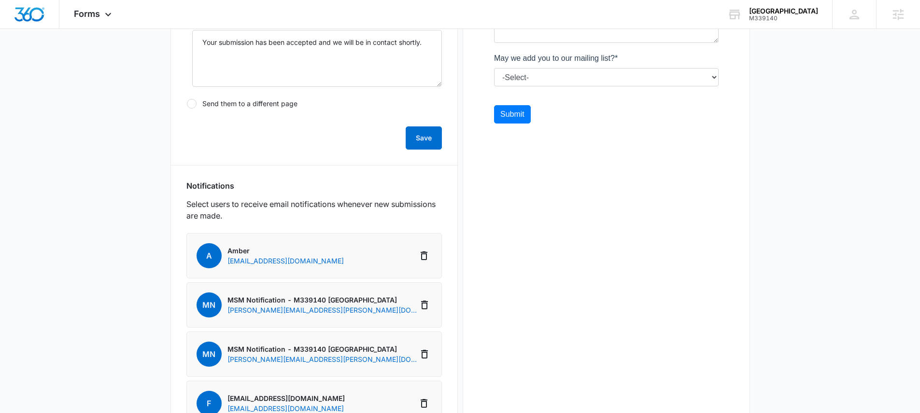
scroll to position [0, 0]
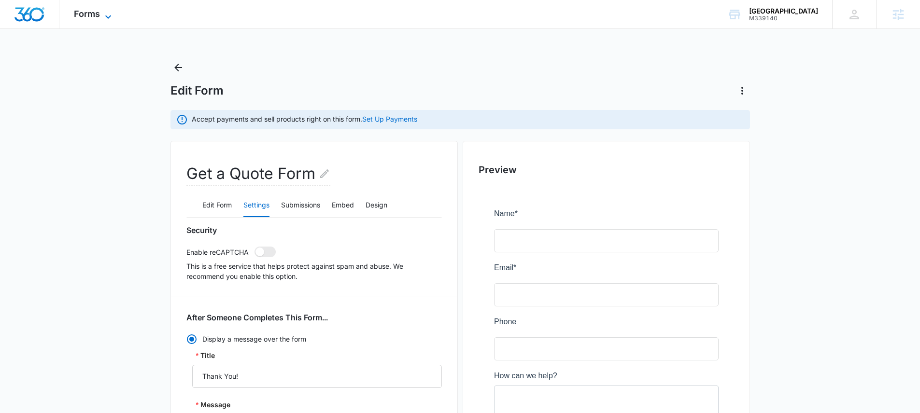
click at [99, 13] on span "Forms" at bounding box center [87, 14] width 26 height 10
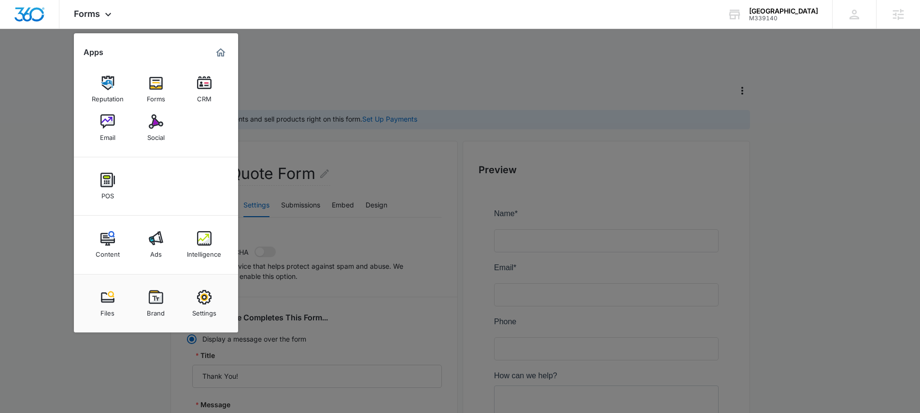
click at [417, 72] on div at bounding box center [460, 206] width 920 height 413
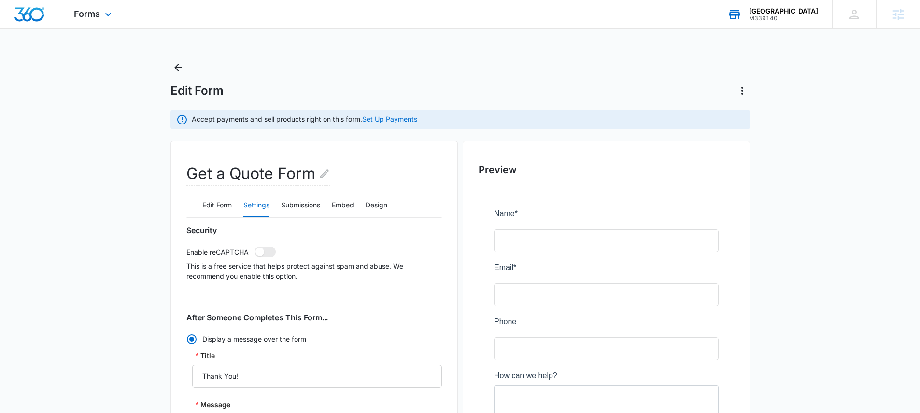
click at [771, 14] on div "[GEOGRAPHIC_DATA]" at bounding box center [783, 11] width 69 height 8
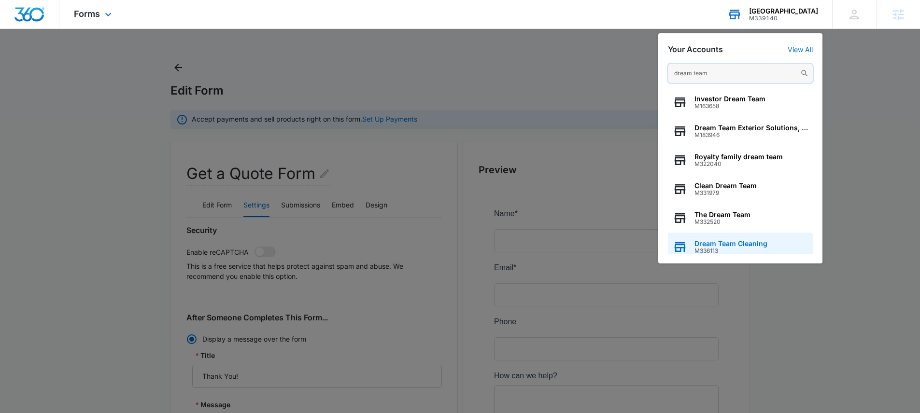
type input "dream team"
click at [751, 238] on div "Dream Team Cleaning M336113" at bounding box center [740, 247] width 145 height 29
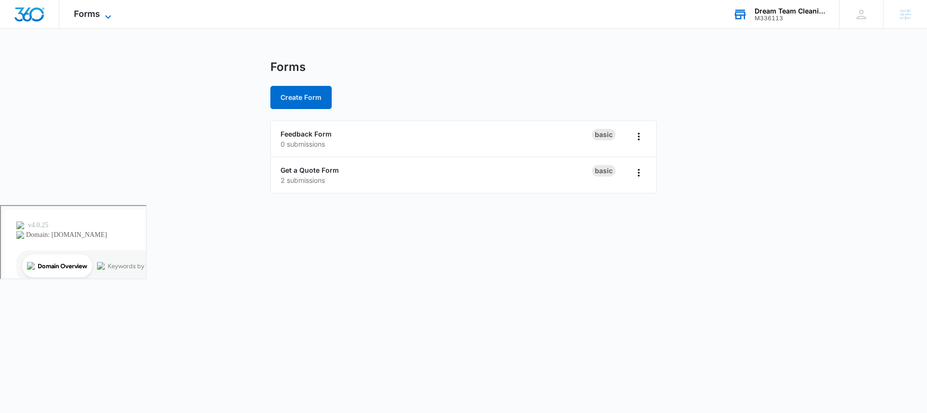
click at [112, 18] on icon at bounding box center [108, 17] width 12 height 12
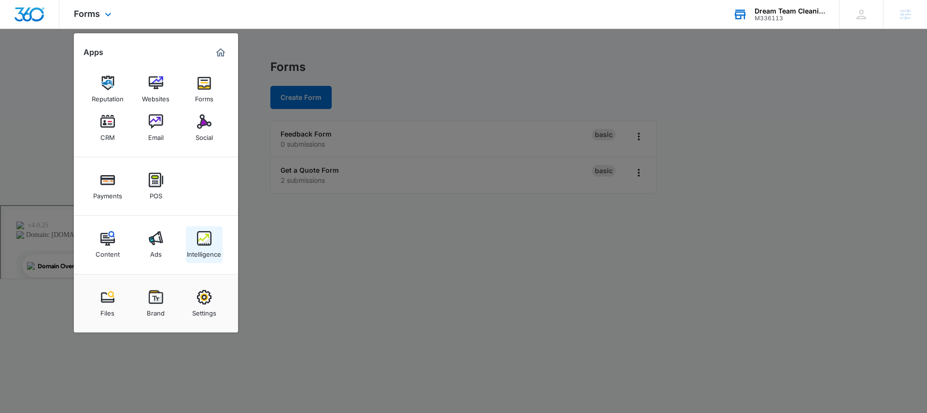
click at [206, 244] on img at bounding box center [204, 238] width 14 height 14
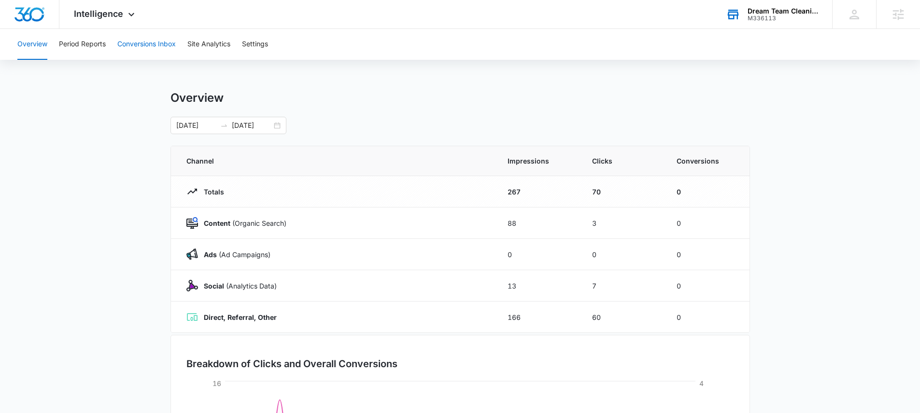
click at [159, 48] on button "Conversions Inbox" at bounding box center [146, 44] width 58 height 31
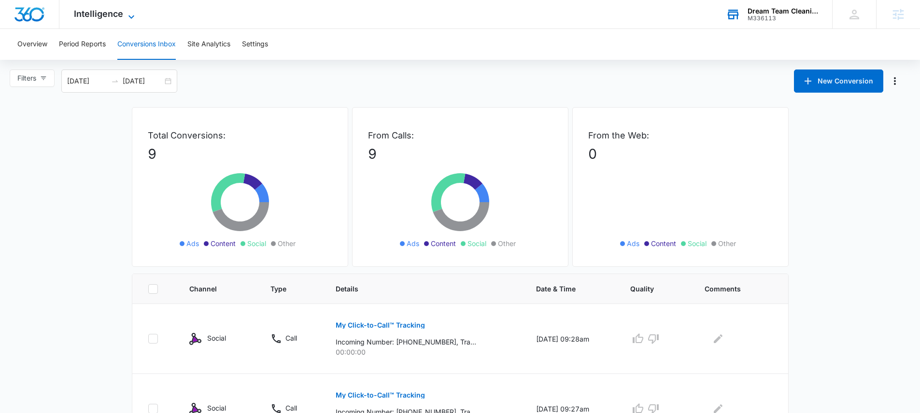
click at [108, 12] on span "Intelligence" at bounding box center [98, 14] width 49 height 10
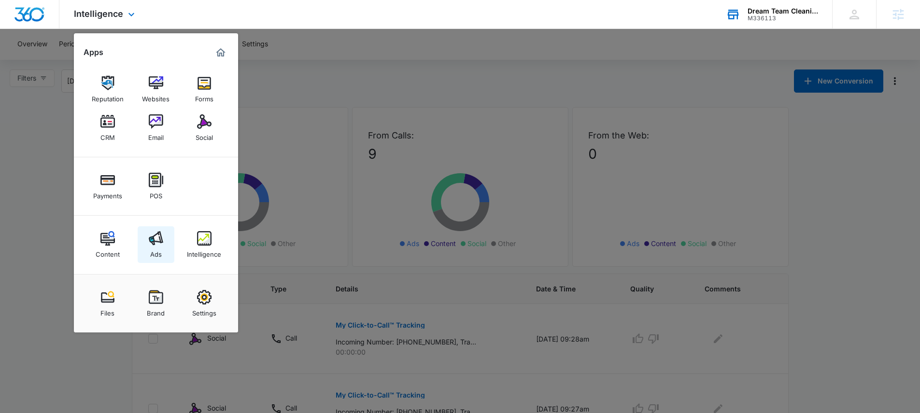
click at [149, 241] on img at bounding box center [156, 238] width 14 height 14
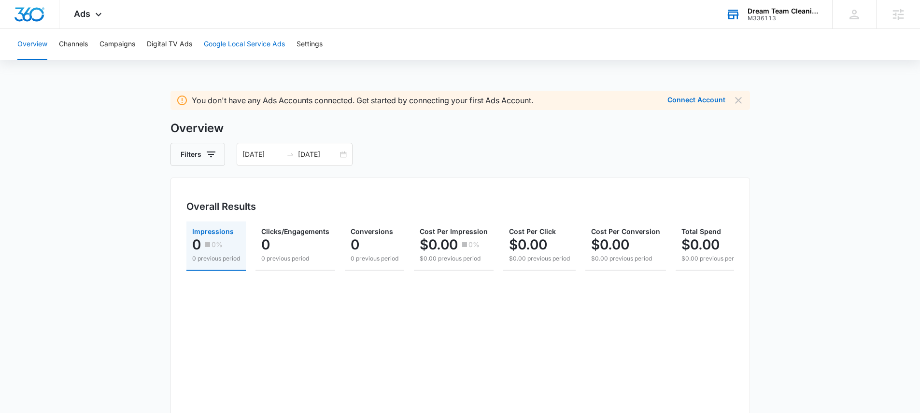
click at [221, 46] on button "Google Local Service Ads" at bounding box center [244, 44] width 81 height 31
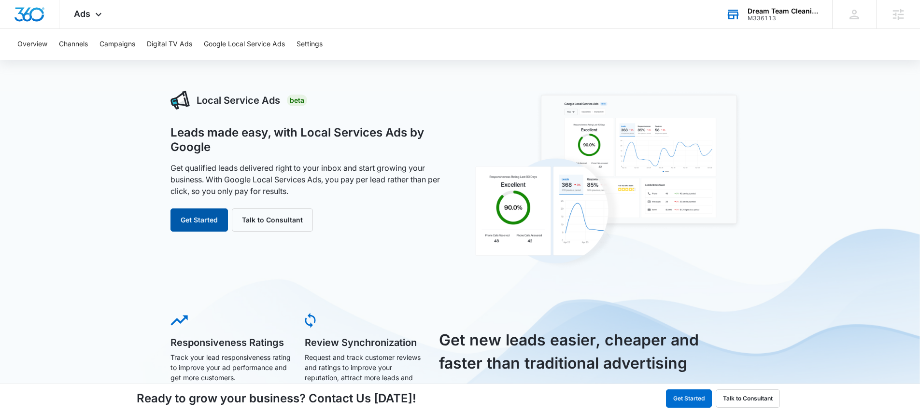
click at [195, 216] on button "Get Started" at bounding box center [198, 220] width 57 height 23
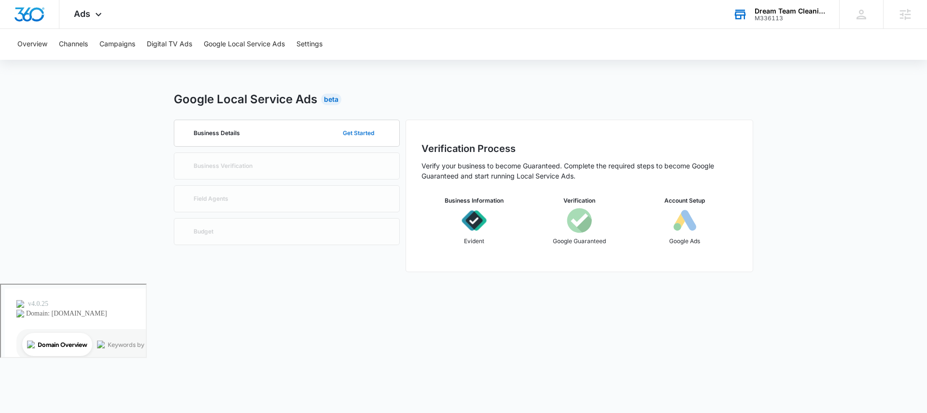
click at [361, 132] on button "Get Started" at bounding box center [358, 133] width 51 height 23
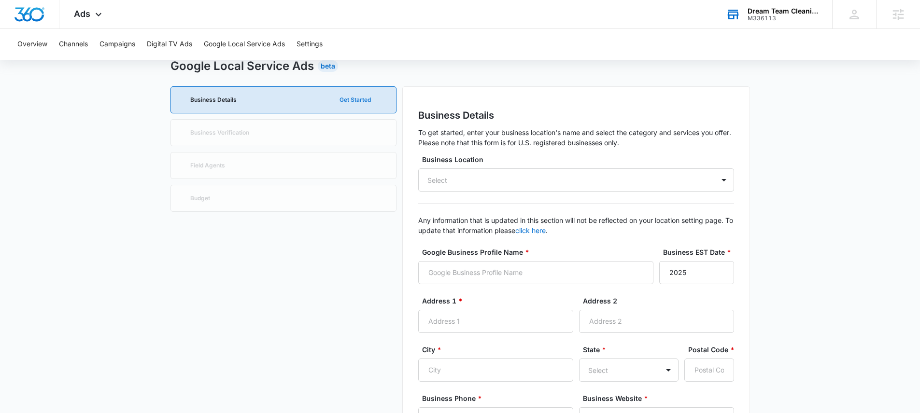
scroll to position [45, 0]
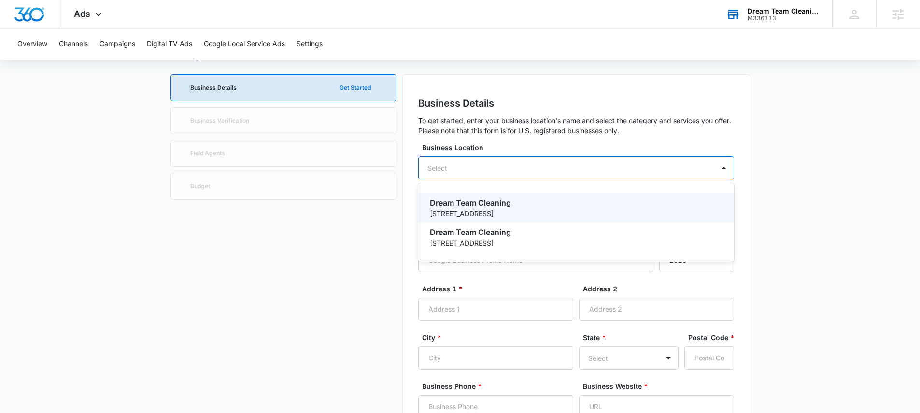
click at [458, 172] on div "Select" at bounding box center [576, 167] width 316 height 23
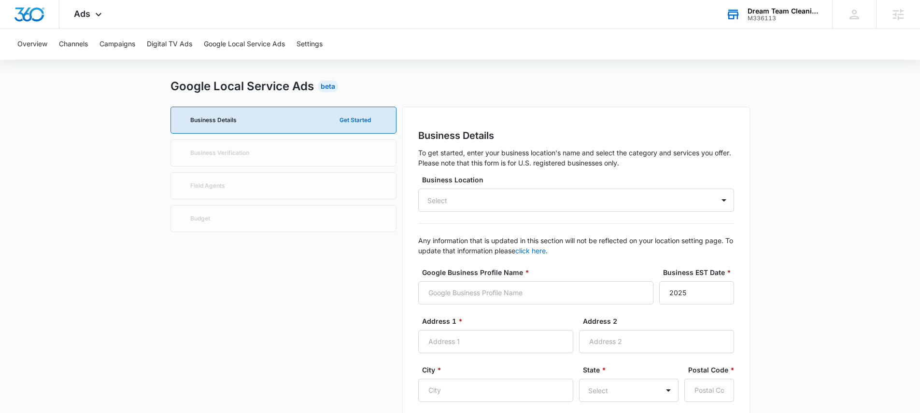
scroll to position [0, 0]
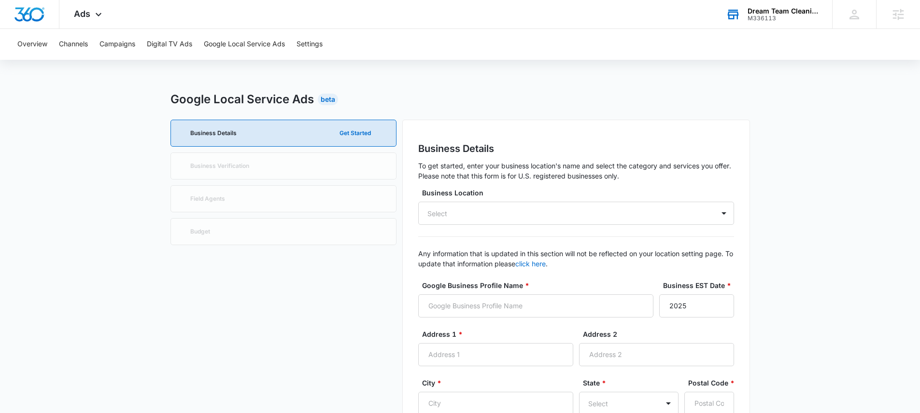
click at [762, 10] on div "Dream Team Cleaning" at bounding box center [782, 11] width 70 height 8
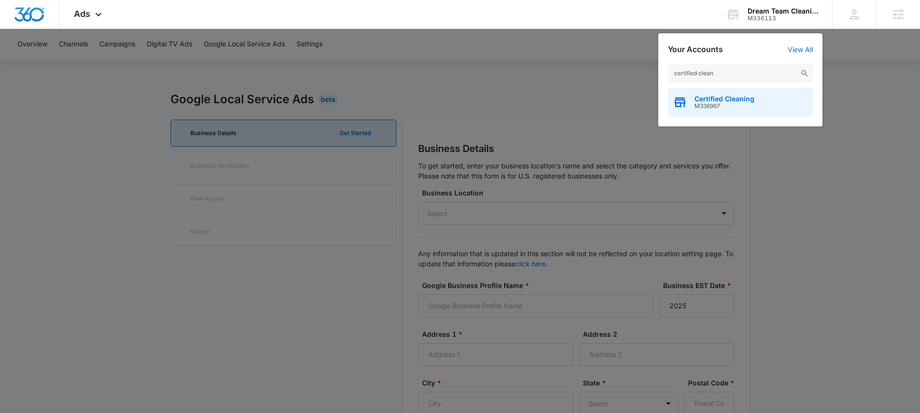
type input "certified clean"
click at [716, 104] on span "M336967" at bounding box center [724, 106] width 60 height 7
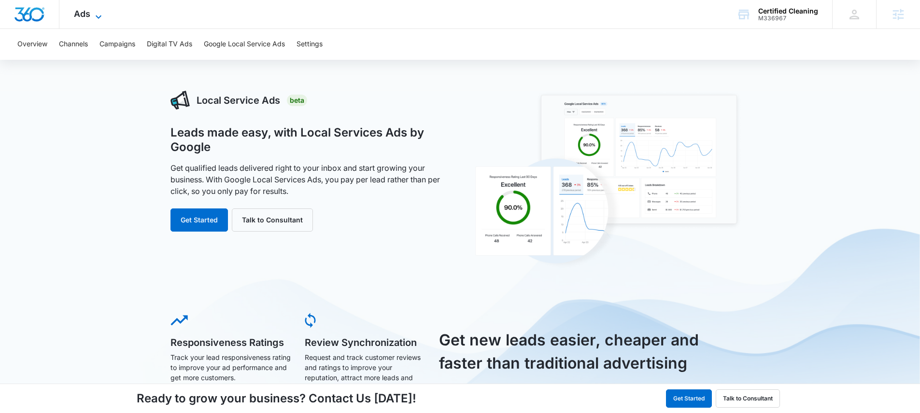
click at [80, 9] on span "Ads" at bounding box center [82, 14] width 16 height 10
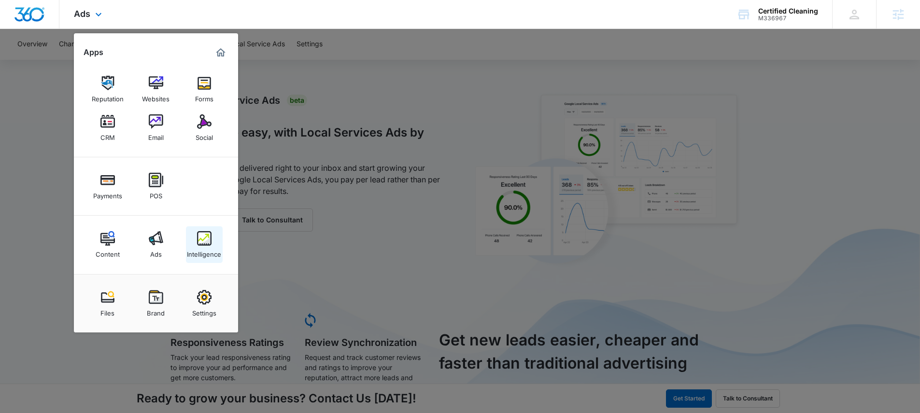
click at [218, 249] on div "Intelligence" at bounding box center [204, 252] width 34 height 13
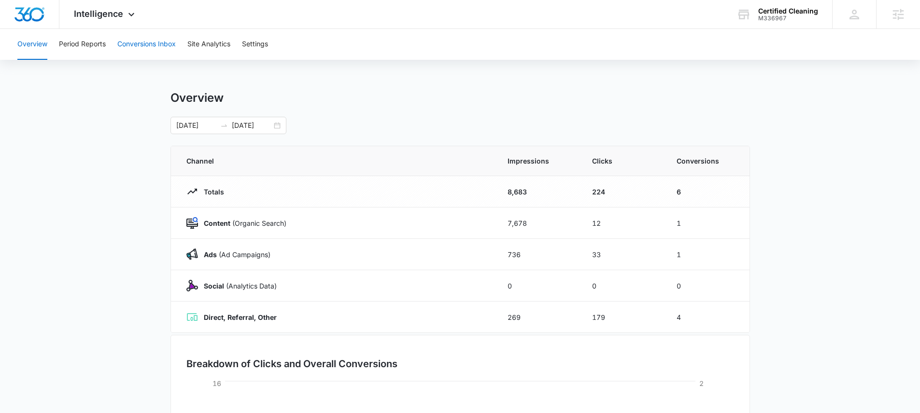
click at [139, 45] on button "Conversions Inbox" at bounding box center [146, 44] width 58 height 31
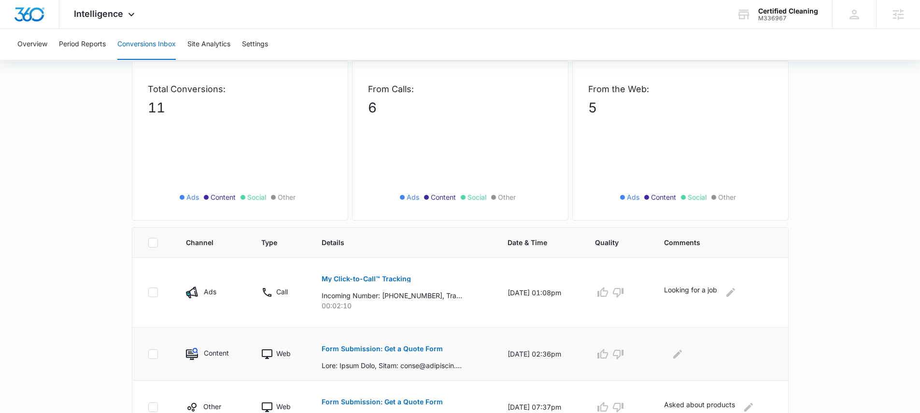
scroll to position [163, 0]
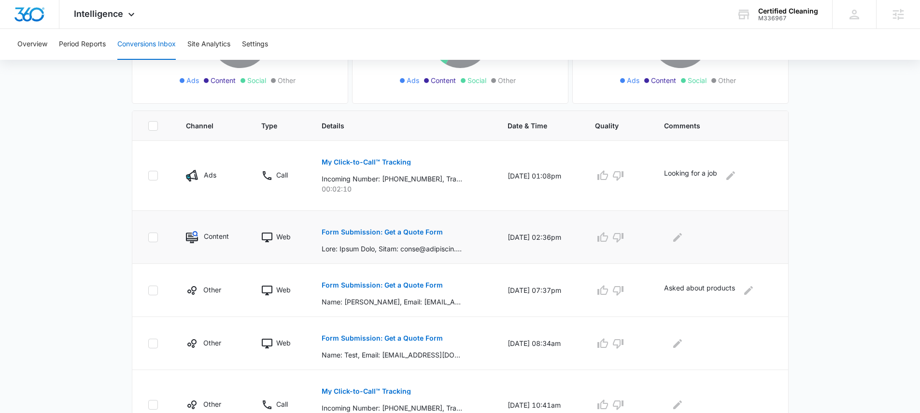
click at [385, 236] on button "Form Submission: Get a Quote Form" at bounding box center [382, 232] width 121 height 23
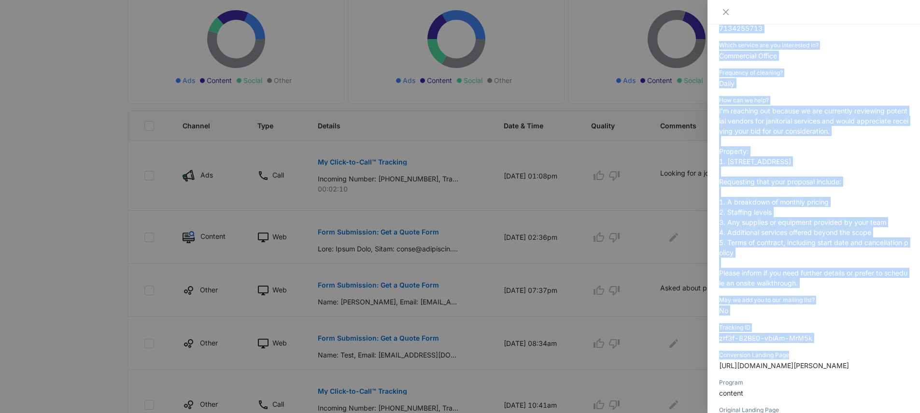
scroll to position [242, 0]
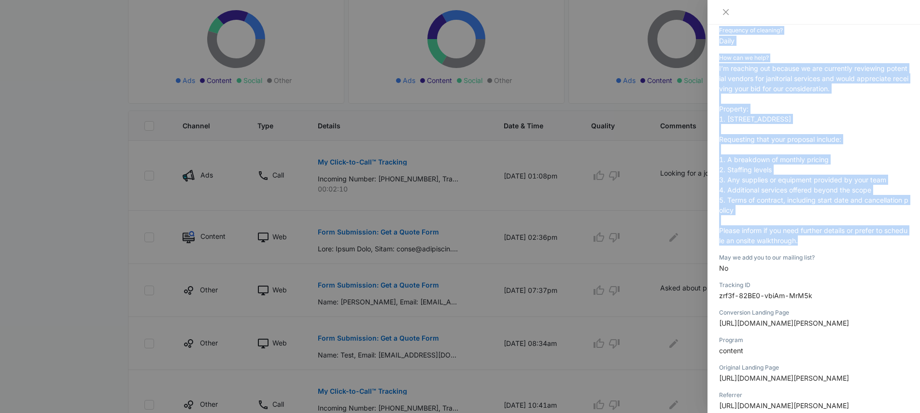
drag, startPoint x: 720, startPoint y: 163, endPoint x: 832, endPoint y: 243, distance: 137.7
click at [832, 243] on div "Form Submission: Get a Quote Form [DATE] 02:36pm Type : Web Details Name [PERSO…" at bounding box center [813, 126] width 189 height 654
copy div "Name [PERSON_NAME] Email [EMAIL_ADDRESS][DOMAIN_NAME] Phone [PHONE_NUMBER] Whic…"
click at [727, 12] on icon "close" at bounding box center [726, 12] width 8 height 8
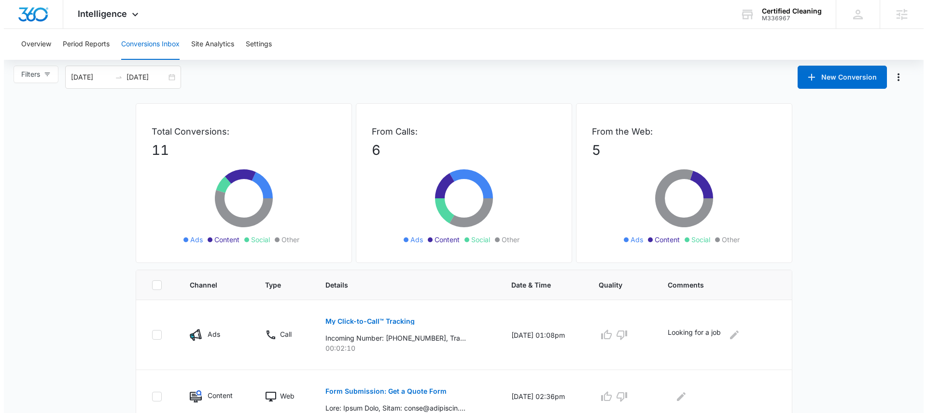
scroll to position [0, 0]
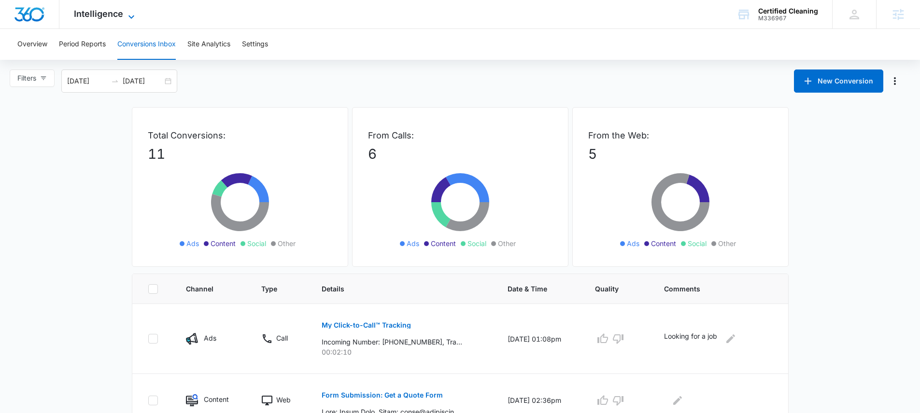
click at [116, 17] on span "Intelligence" at bounding box center [98, 14] width 49 height 10
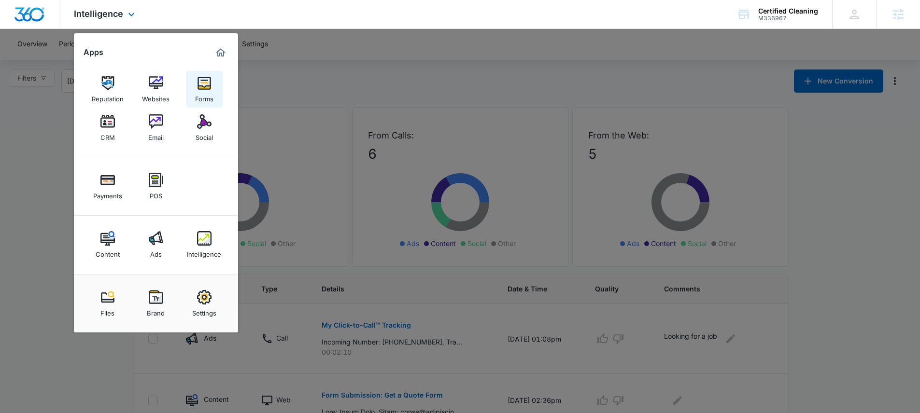
click at [211, 88] on img at bounding box center [204, 83] width 14 height 14
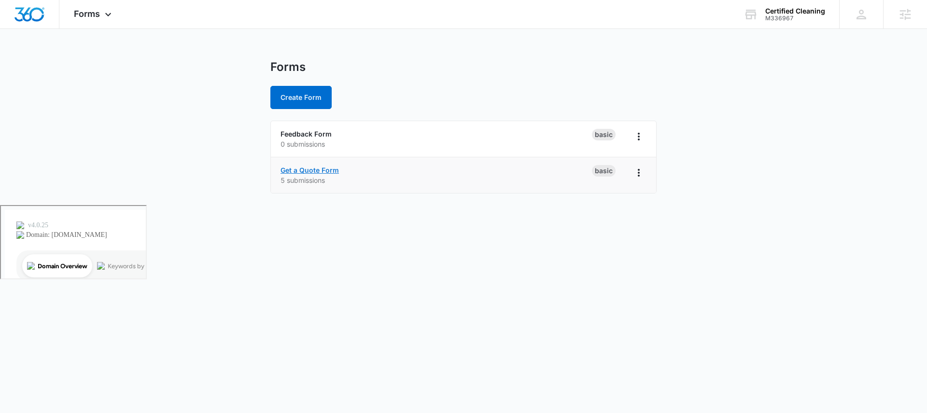
click at [324, 166] on link "Get a Quote Form" at bounding box center [310, 170] width 58 height 8
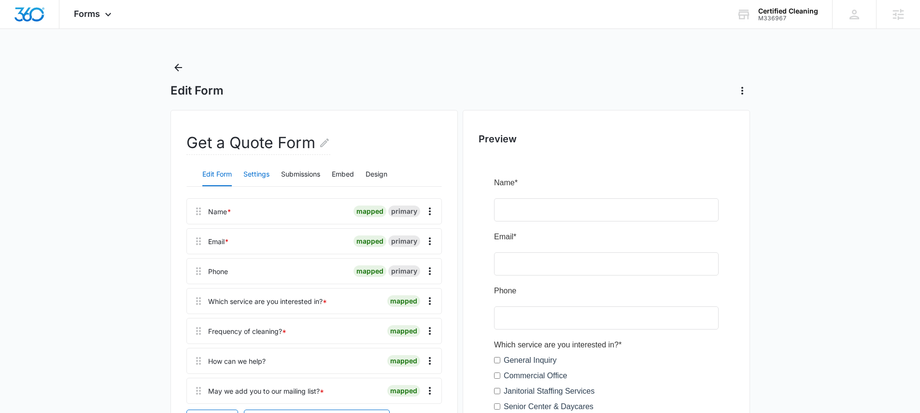
click at [259, 169] on button "Settings" at bounding box center [256, 174] width 26 height 23
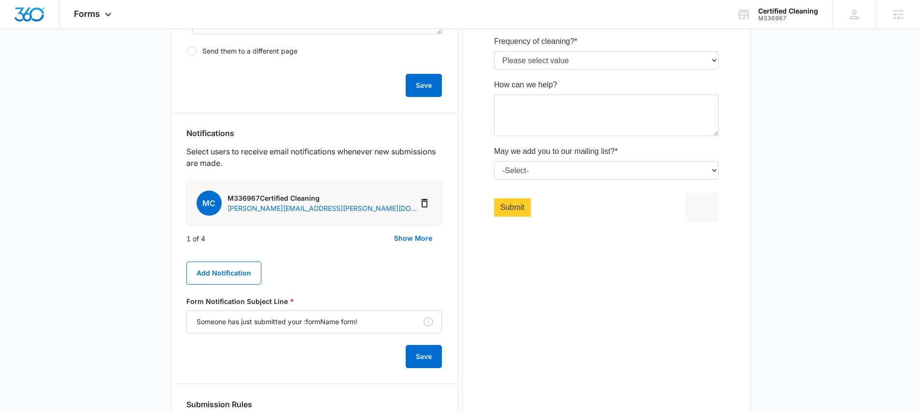
scroll to position [465, 0]
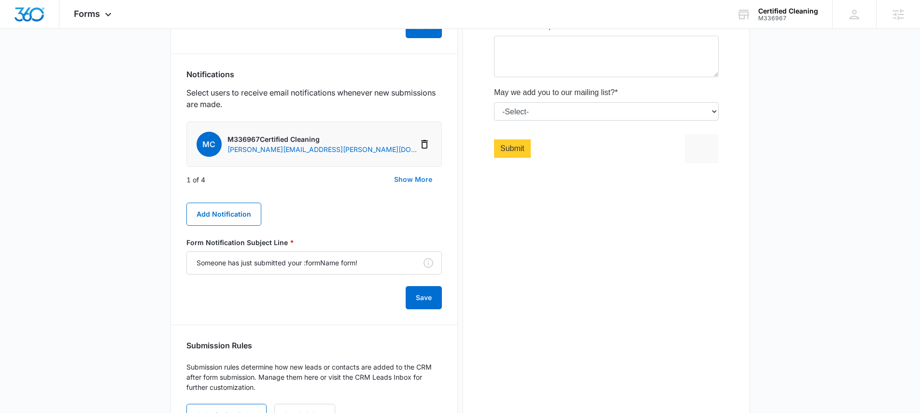
click at [411, 179] on button "Show More" at bounding box center [412, 179] width 57 height 23
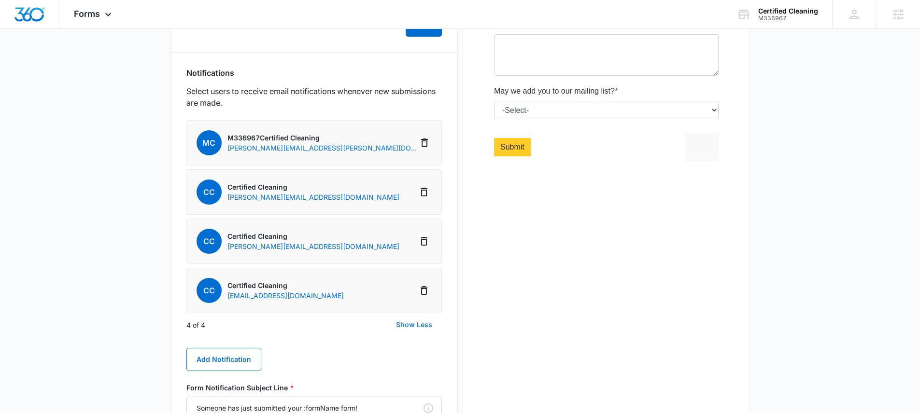
scroll to position [511, 0]
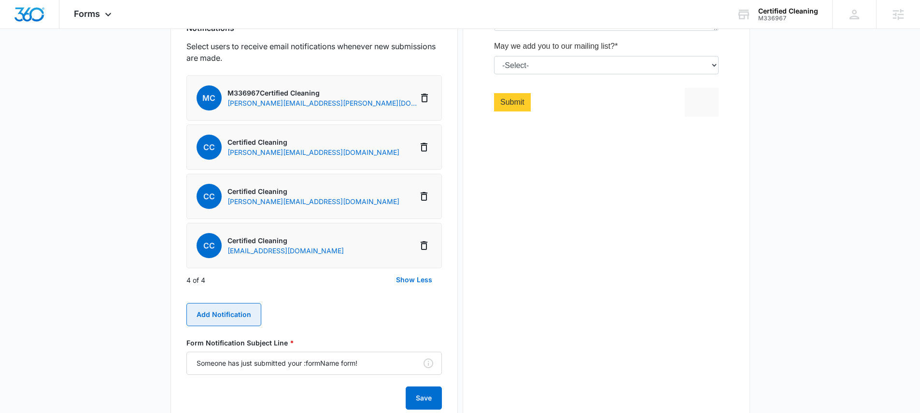
click at [229, 310] on button "Add Notification" at bounding box center [223, 314] width 75 height 23
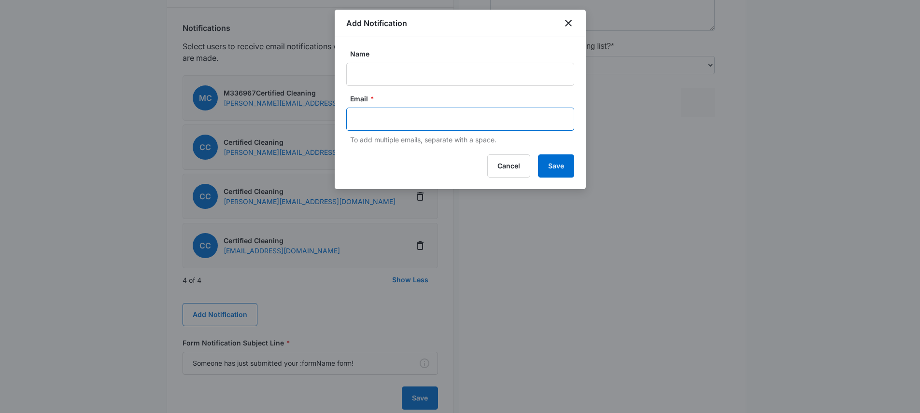
click at [374, 120] on input "text" at bounding box center [461, 119] width 210 height 14
paste input "@[DOMAIN_NAME]"
type input "@[DOMAIN_NAME]"
click at [418, 119] on icon "Remove" at bounding box center [421, 119] width 7 height 7
click at [399, 118] on input "text" at bounding box center [461, 119] width 210 height 14
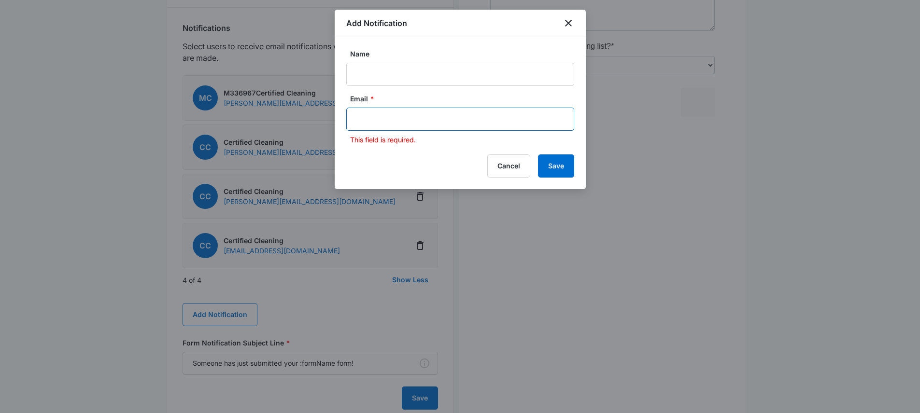
paste input "857) 939-0250"
drag, startPoint x: 374, startPoint y: 119, endPoint x: 368, endPoint y: 119, distance: 6.3
click at [368, 119] on input "857) 939-0250" at bounding box center [461, 119] width 210 height 14
type input "[EMAIL_ADDRESS][DOMAIN_NAME]"
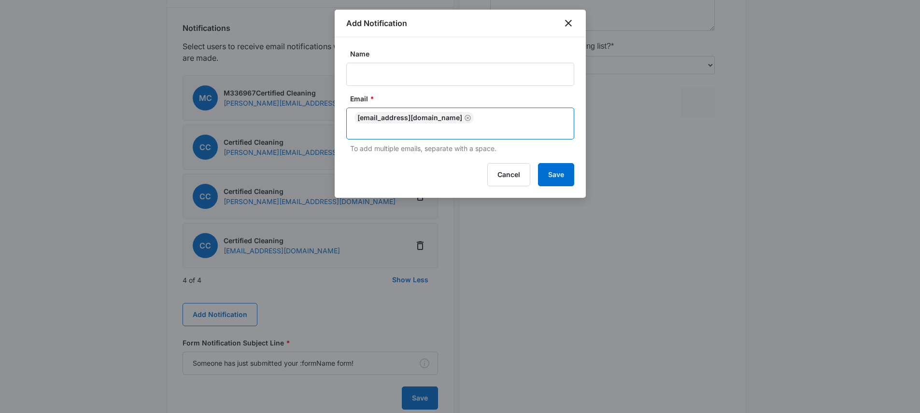
click at [489, 124] on input "text" at bounding box center [461, 130] width 210 height 12
paste input "[PHONE_NUMBER]"
click at [469, 124] on input "[PHONE_NUMBER]" at bounding box center [461, 130] width 210 height 12
type input "[EMAIL_ADDRESS][DOMAIN_NAME]"
drag, startPoint x: 539, startPoint y: 122, endPoint x: 456, endPoint y: 118, distance: 83.1
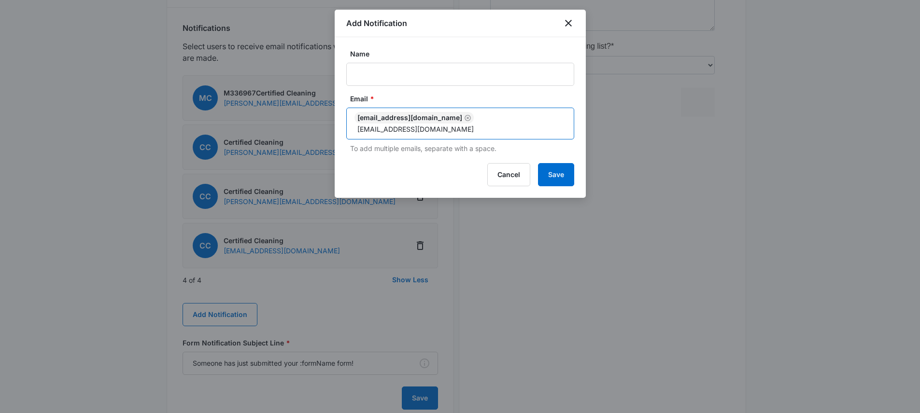
click at [456, 124] on input "[EMAIL_ADDRESS][DOMAIN_NAME]" at bounding box center [461, 130] width 210 height 12
click at [414, 79] on input "Name" at bounding box center [460, 74] width 228 height 23
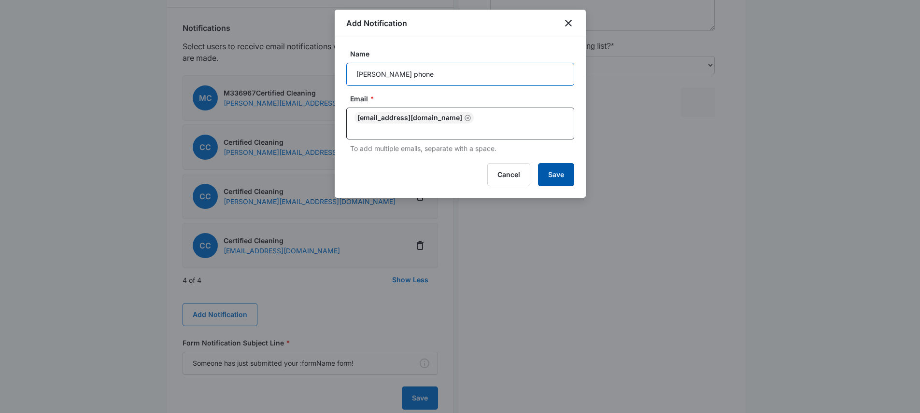
type input "[PERSON_NAME] phone"
click at [564, 168] on button "Save" at bounding box center [556, 174] width 36 height 23
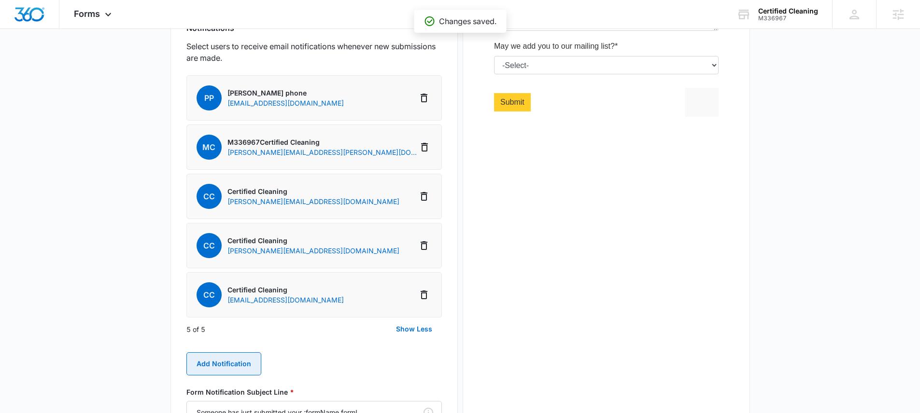
click at [242, 360] on button "Add Notification" at bounding box center [223, 363] width 75 height 23
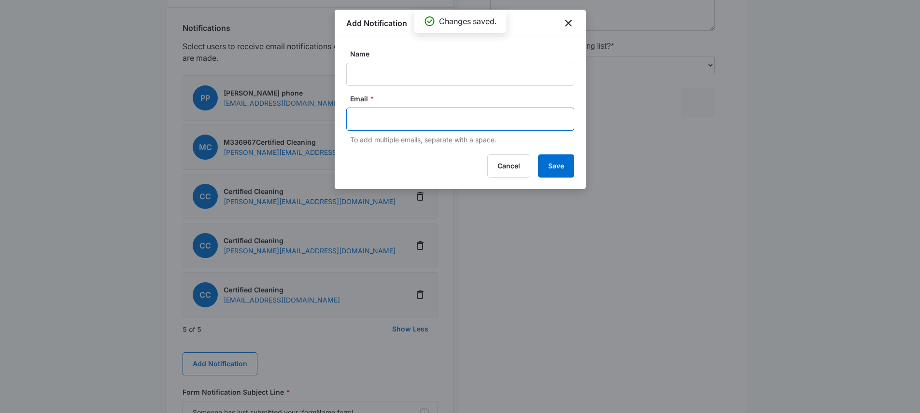
click at [426, 119] on input "text" at bounding box center [461, 119] width 210 height 14
paste input "[EMAIL_ADDRESS][DOMAIN_NAME]"
click at [359, 116] on input "[EMAIL_ADDRESS][DOMAIN_NAME]" at bounding box center [461, 119] width 210 height 14
type input "[EMAIL_ADDRESS][DOMAIN_NAME]"
click at [381, 70] on input "Name" at bounding box center [460, 74] width 228 height 23
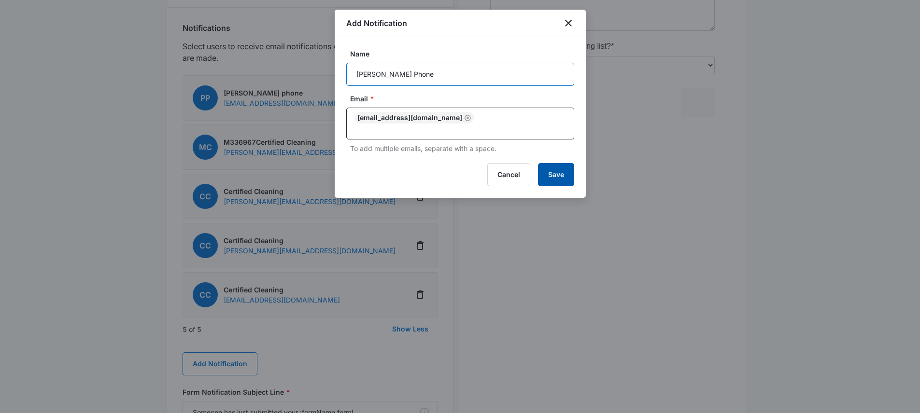
type input "[PERSON_NAME] Phone"
click at [563, 167] on button "Save" at bounding box center [556, 174] width 36 height 23
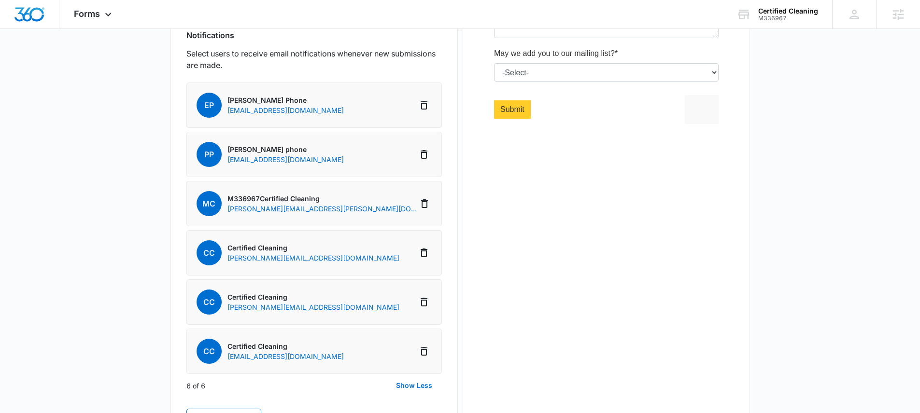
scroll to position [16, 0]
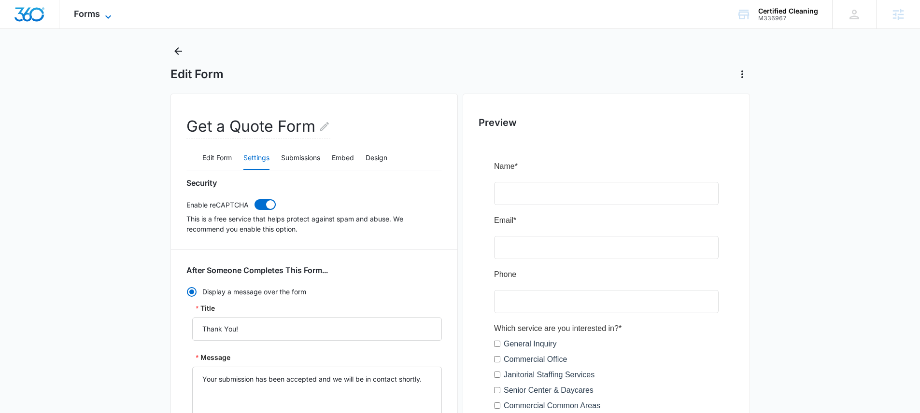
click at [97, 14] on span "Forms" at bounding box center [87, 14] width 26 height 10
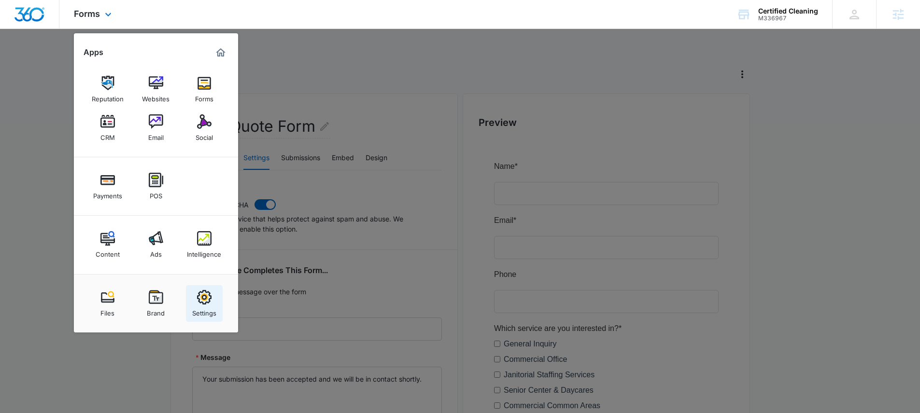
click at [203, 302] on img at bounding box center [204, 297] width 14 height 14
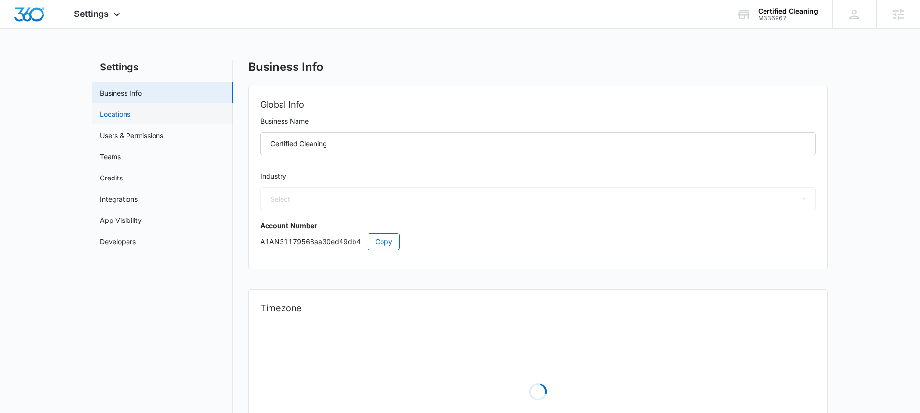
select select "52"
select select "US"
select select "America/New_York"
click at [104, 13] on span "Settings" at bounding box center [91, 14] width 35 height 10
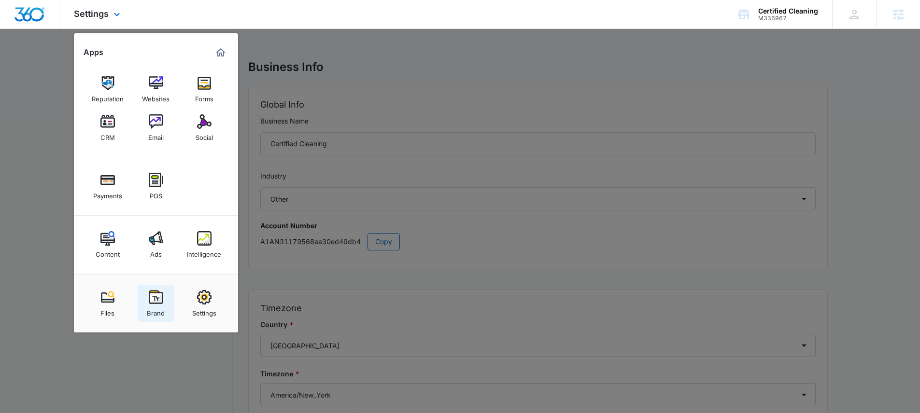
click at [156, 296] on img at bounding box center [156, 297] width 14 height 14
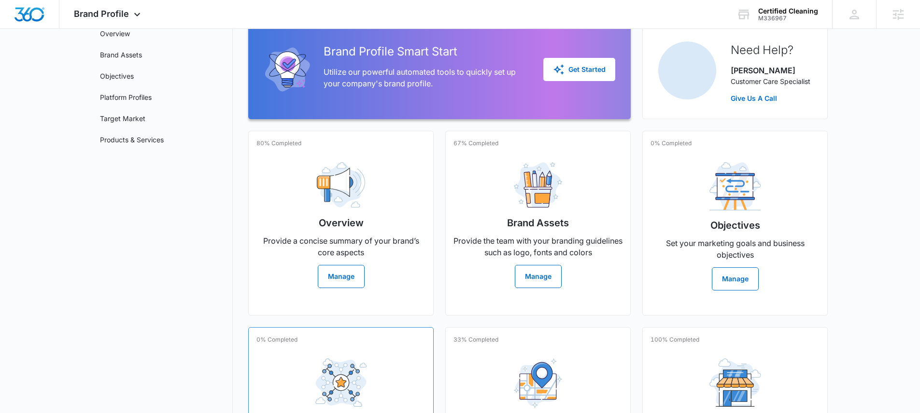
scroll to position [191, 0]
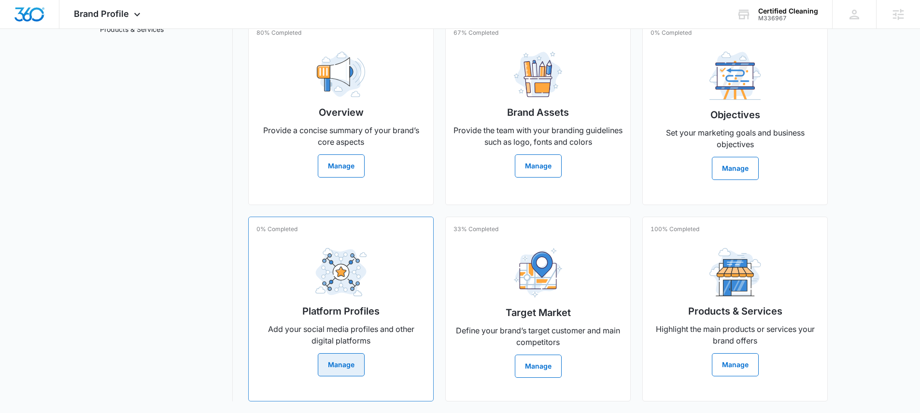
click at [330, 366] on button "Manage" at bounding box center [341, 364] width 47 height 23
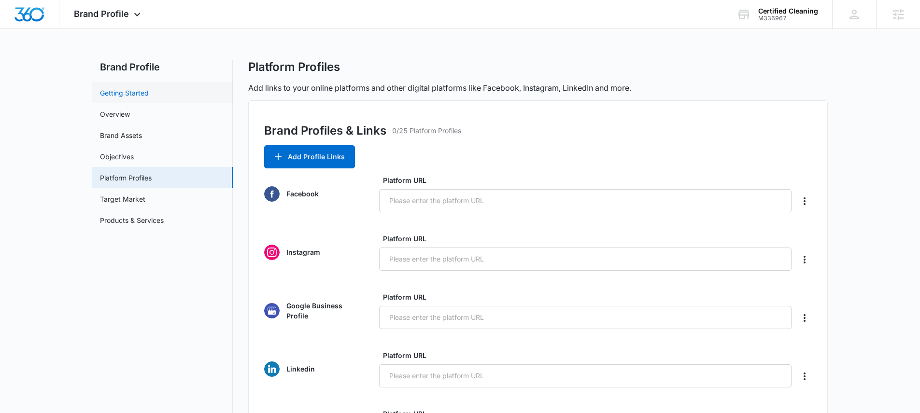
click at [149, 88] on link "Getting Started" at bounding box center [124, 93] width 49 height 10
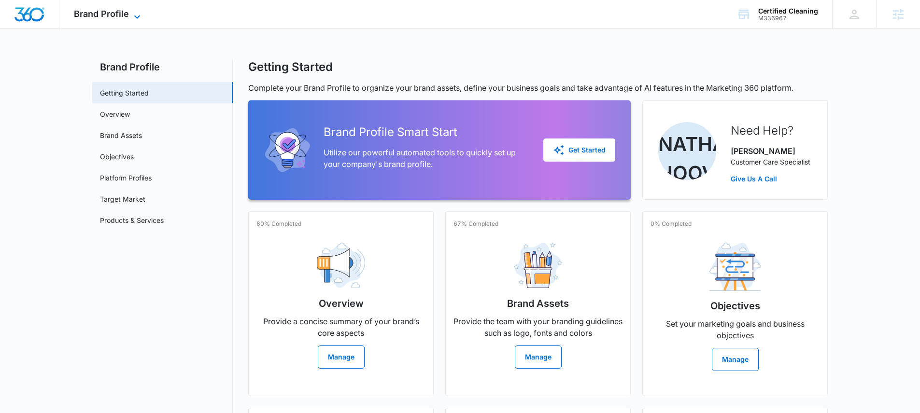
click at [119, 15] on span "Brand Profile" at bounding box center [101, 14] width 55 height 10
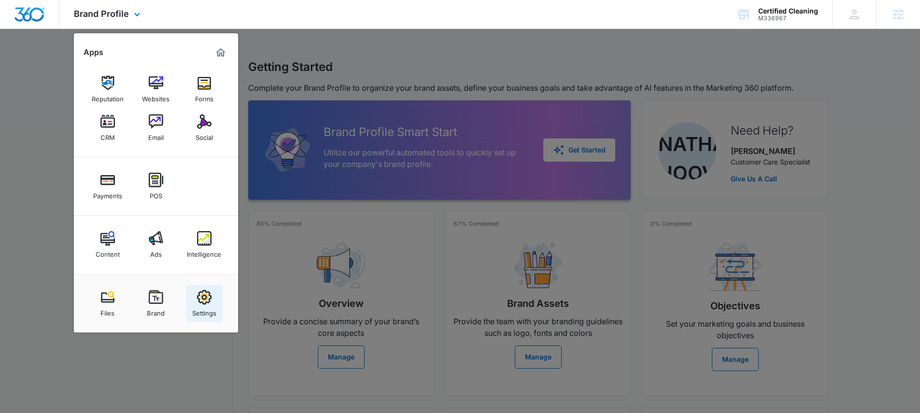
click at [209, 299] on img at bounding box center [204, 297] width 14 height 14
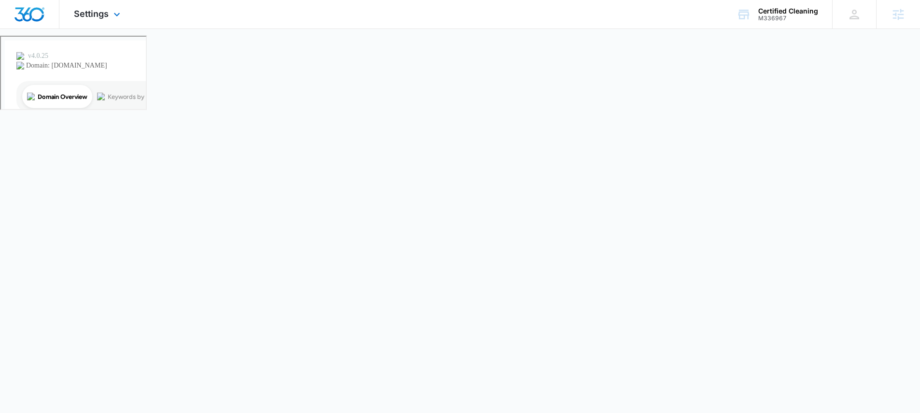
select select "52"
select select "US"
select select "America/New_York"
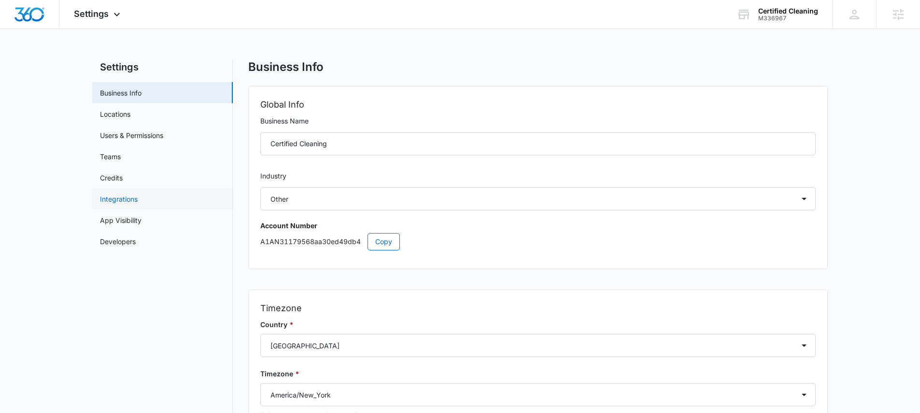
click at [126, 202] on link "Integrations" at bounding box center [119, 199] width 38 height 10
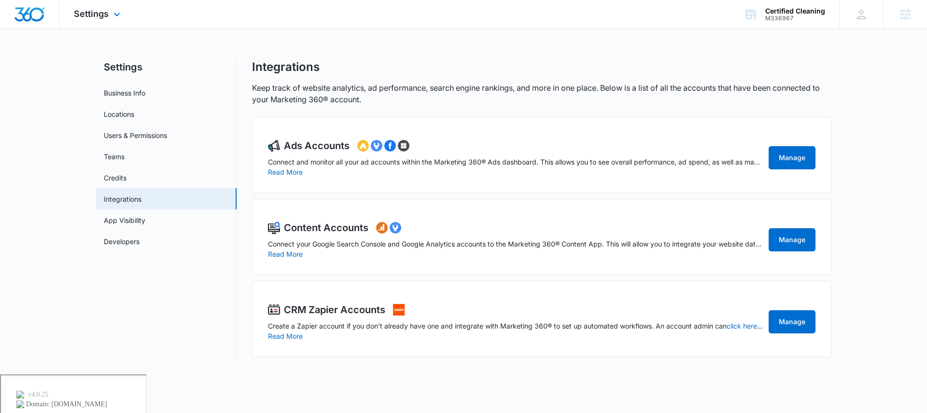
click at [99, 20] on div "Settings Apps Reputation Websites Forms CRM Email Social Payments POS Content A…" at bounding box center [98, 14] width 78 height 28
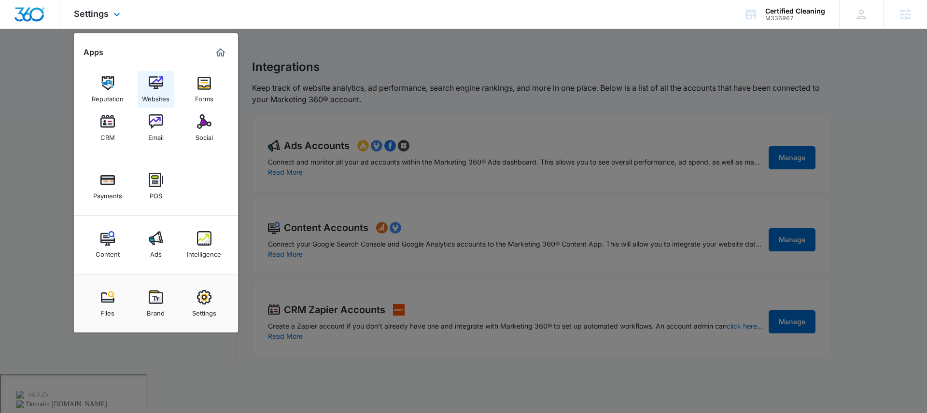
click at [144, 90] on div "Websites" at bounding box center [156, 96] width 28 height 13
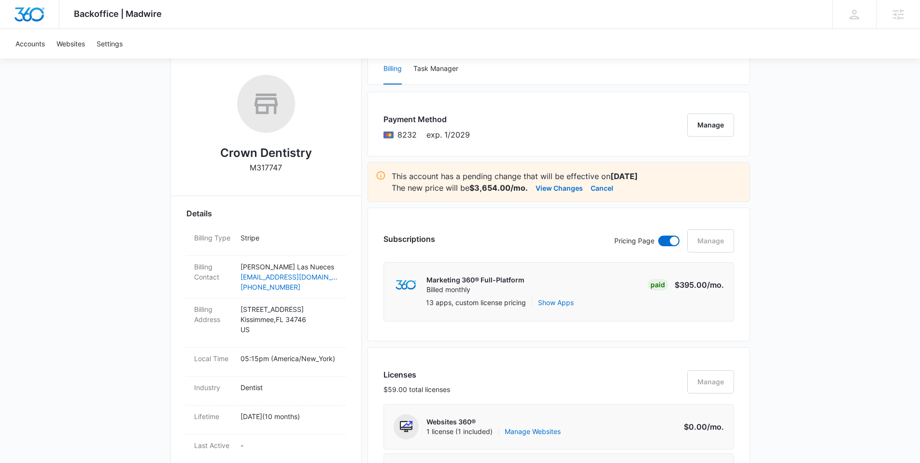
scroll to position [130, 0]
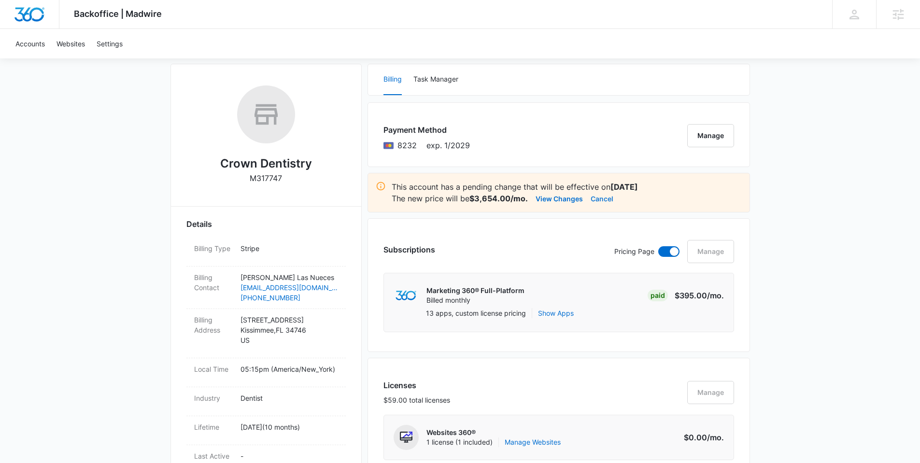
drag, startPoint x: 605, startPoint y: 198, endPoint x: 583, endPoint y: 217, distance: 29.4
click at [564, 197] on button "View Changes" at bounding box center [558, 199] width 47 height 12
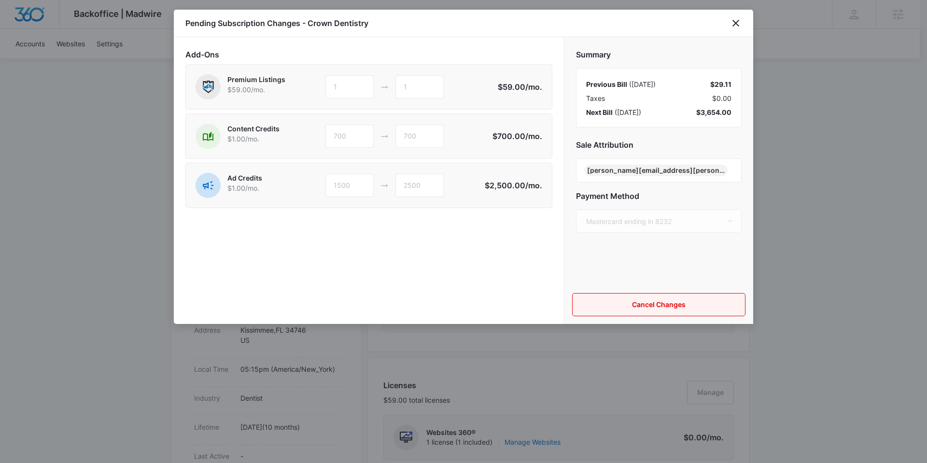
click at [667, 304] on button "Cancel Changes" at bounding box center [658, 304] width 173 height 23
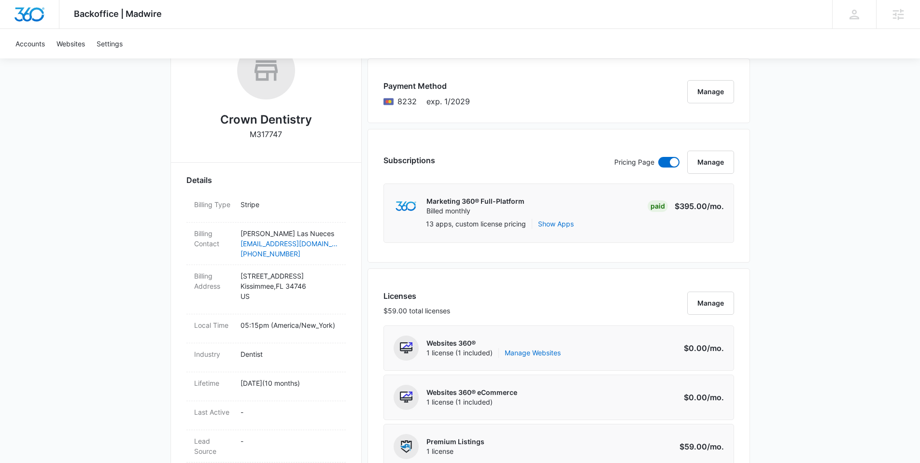
scroll to position [0, 0]
